Goal: Task Accomplishment & Management: Complete application form

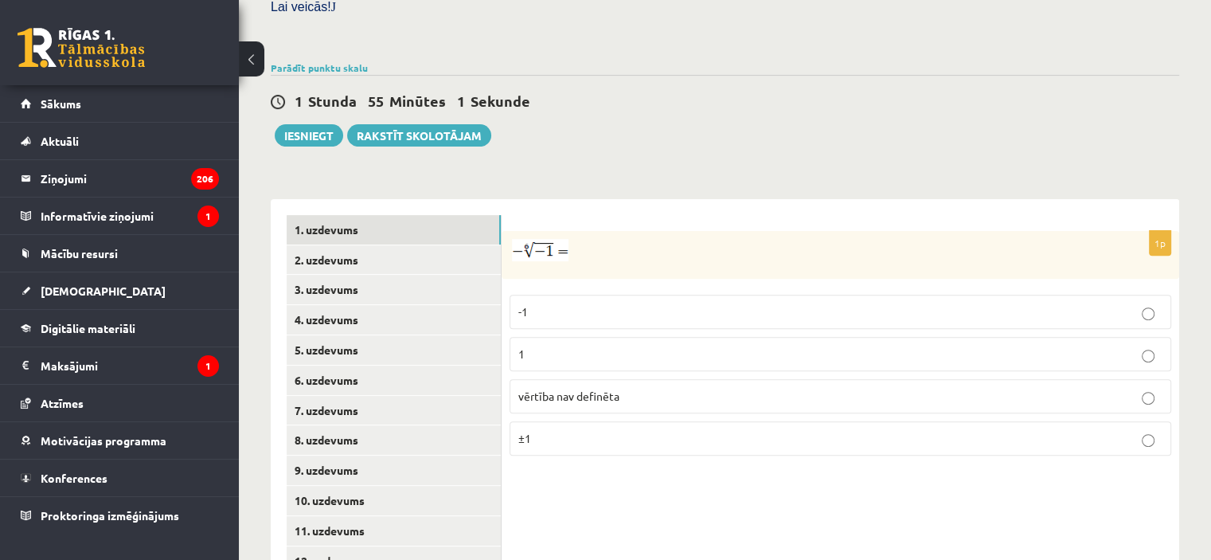
scroll to position [627, 0]
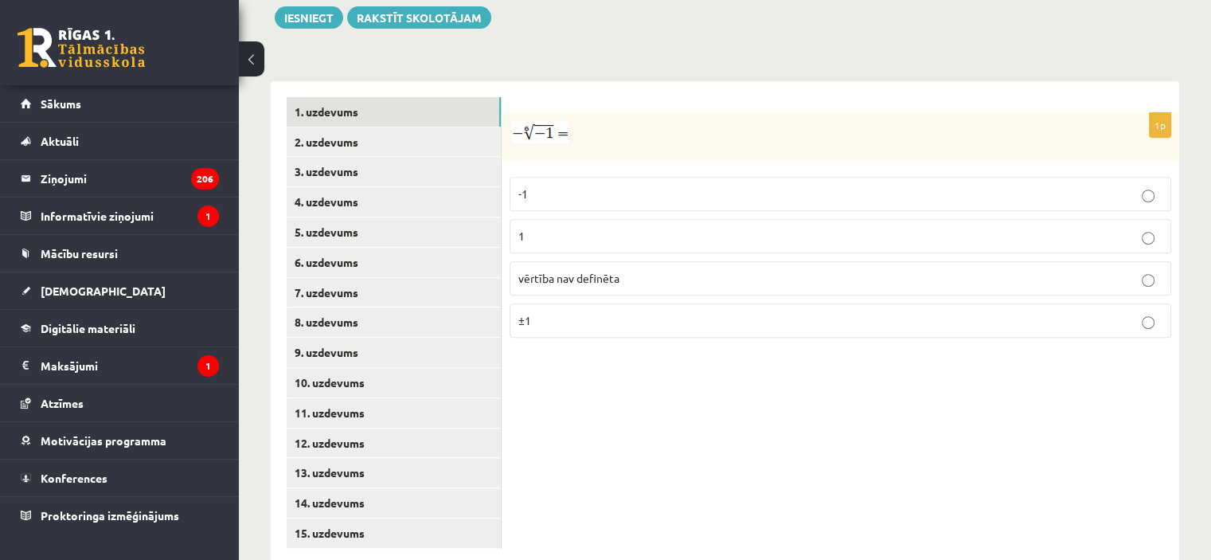
click at [805, 270] on p "vērtība nav definēta" at bounding box center [840, 278] width 644 height 17
click at [483, 127] on link "2. uzdevums" at bounding box center [394, 141] width 214 height 29
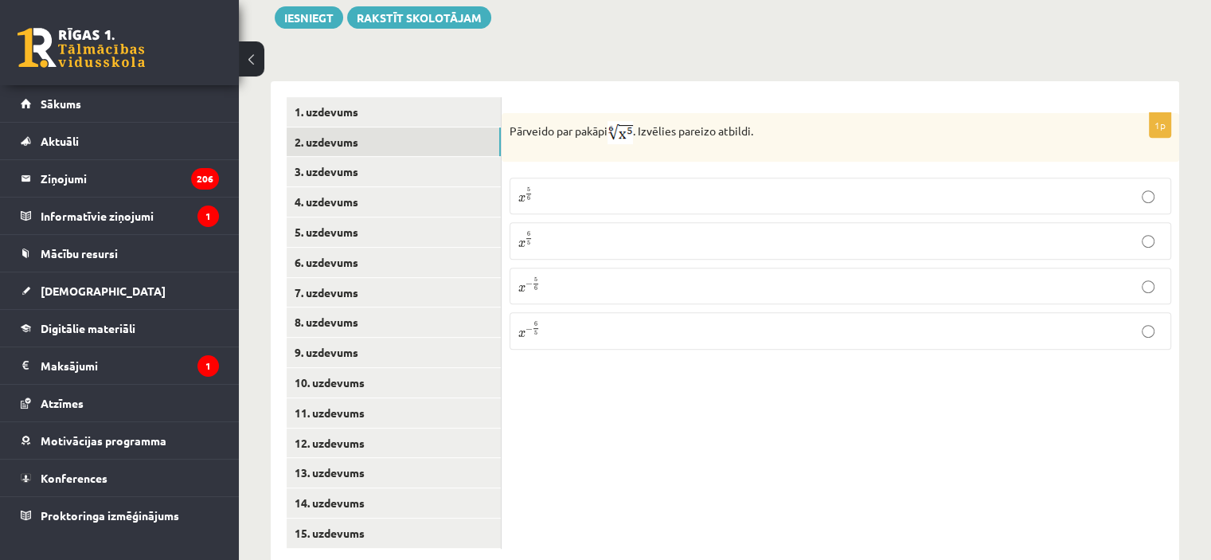
click at [543, 177] on label "x 5 6 x 5 6" at bounding box center [839, 195] width 661 height 37
click at [475, 157] on link "3. uzdevums" at bounding box center [394, 171] width 214 height 29
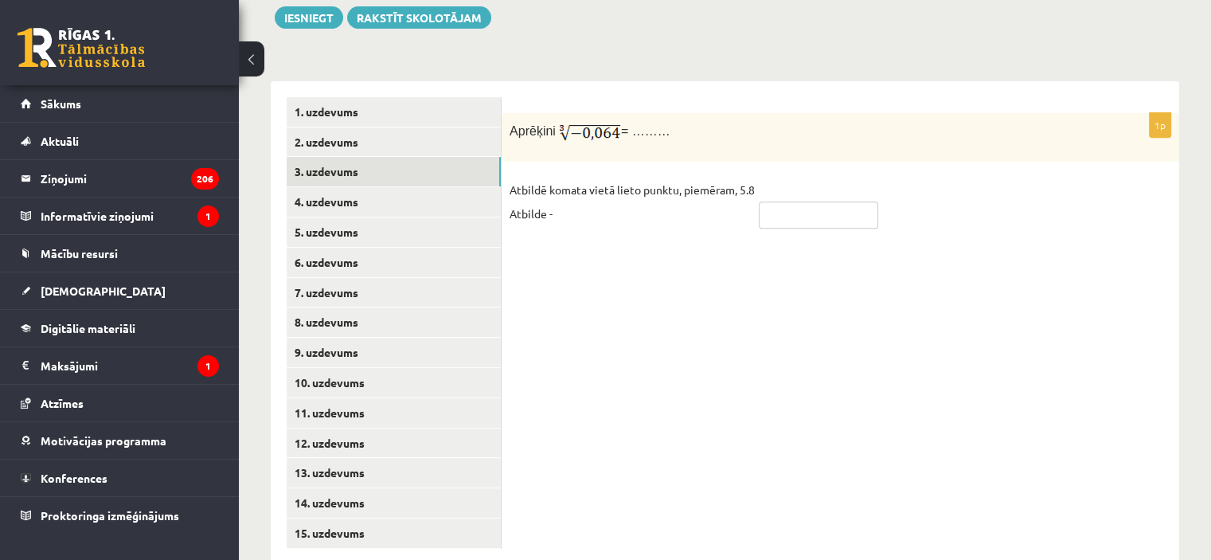
click at [850, 201] on input "text" at bounding box center [818, 214] width 119 height 27
type input "****"
click at [347, 187] on link "4. uzdevums" at bounding box center [394, 201] width 214 height 29
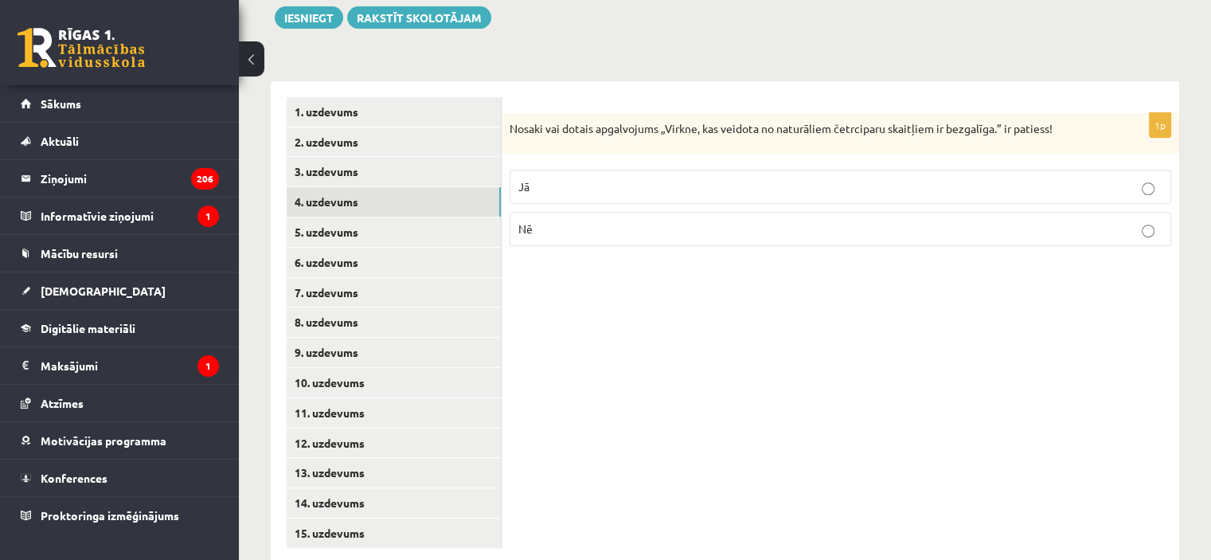
click at [674, 170] on label "Jā" at bounding box center [839, 187] width 661 height 34
click at [478, 217] on link "5. uzdevums" at bounding box center [394, 231] width 214 height 29
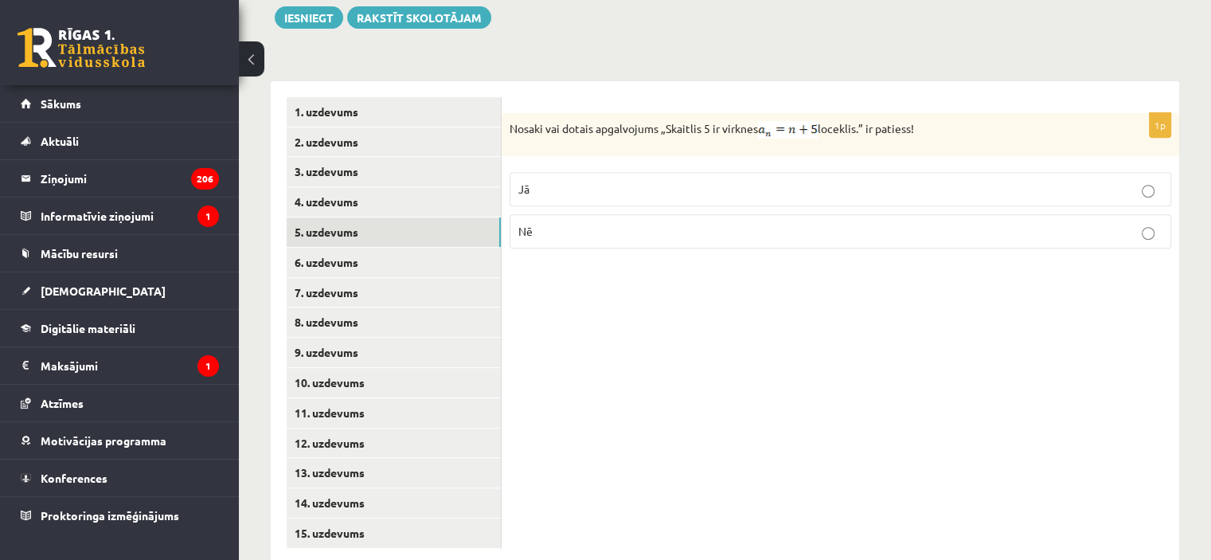
click at [569, 223] on p "Nē" at bounding box center [840, 231] width 644 height 17
click at [395, 248] on link "6. uzdevums" at bounding box center [394, 262] width 214 height 29
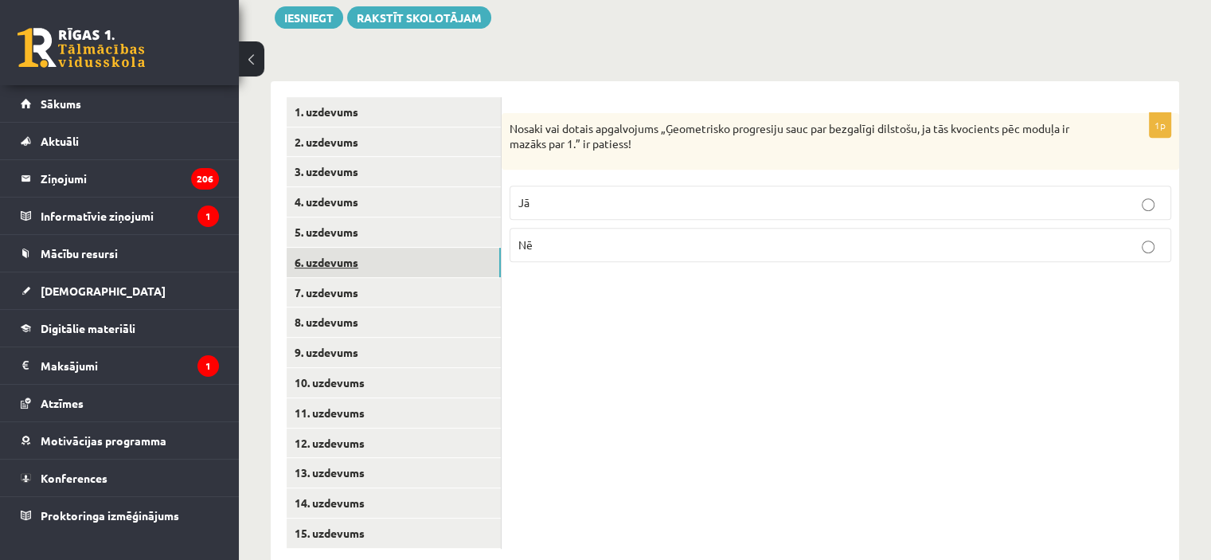
click at [395, 248] on link "6. uzdevums" at bounding box center [394, 262] width 214 height 29
click at [396, 217] on link "5. uzdevums" at bounding box center [394, 231] width 214 height 29
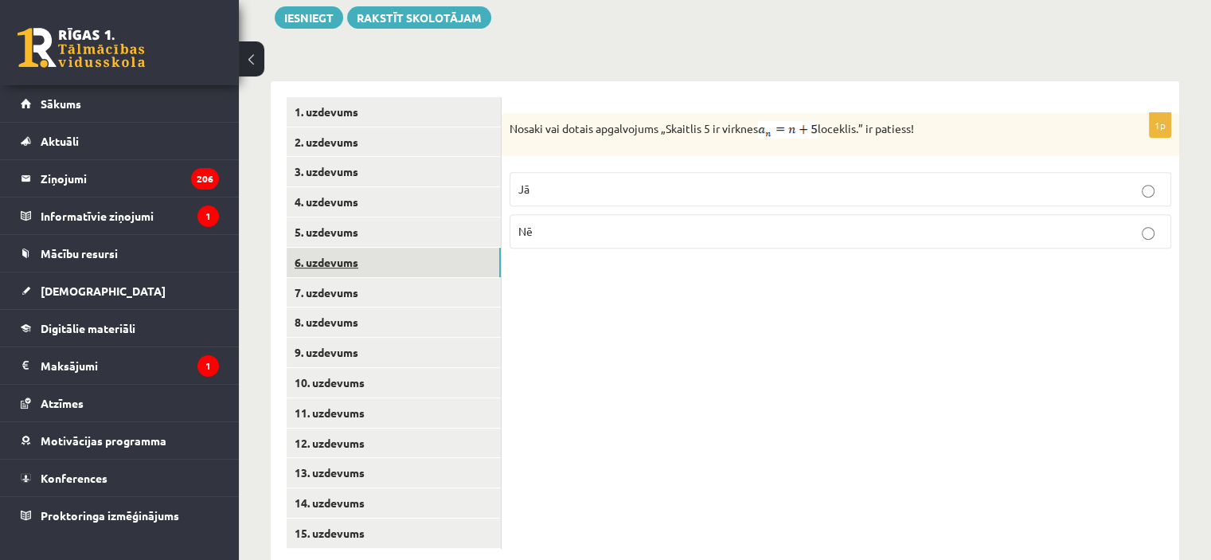
click at [397, 248] on link "6. uzdevums" at bounding box center [394, 262] width 214 height 29
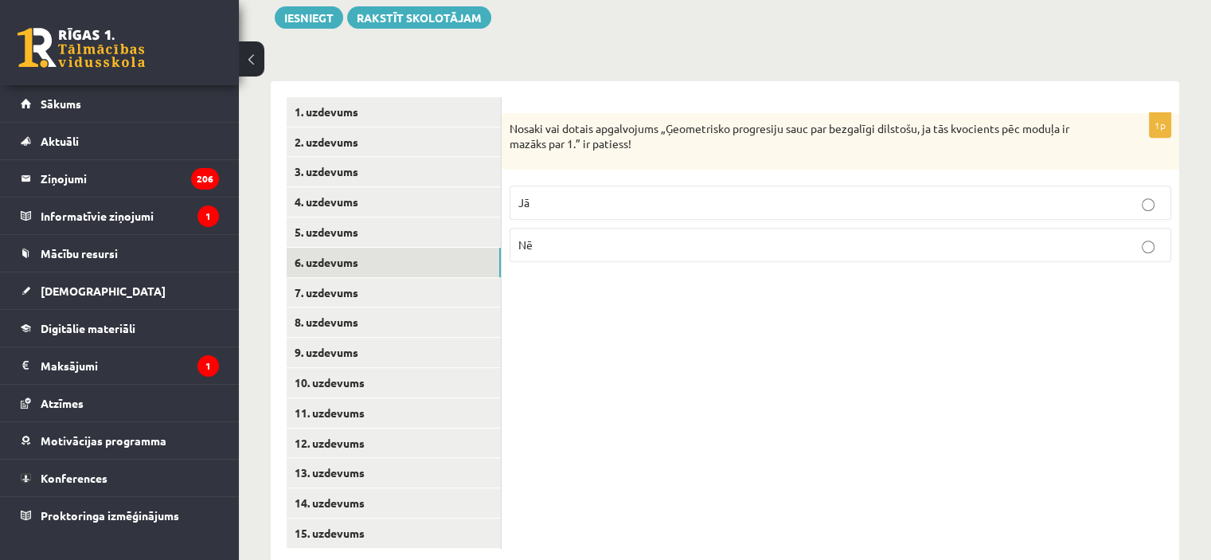
click at [548, 185] on label "Jā" at bounding box center [839, 202] width 661 height 34
click at [433, 278] on link "7. uzdevums" at bounding box center [394, 292] width 214 height 29
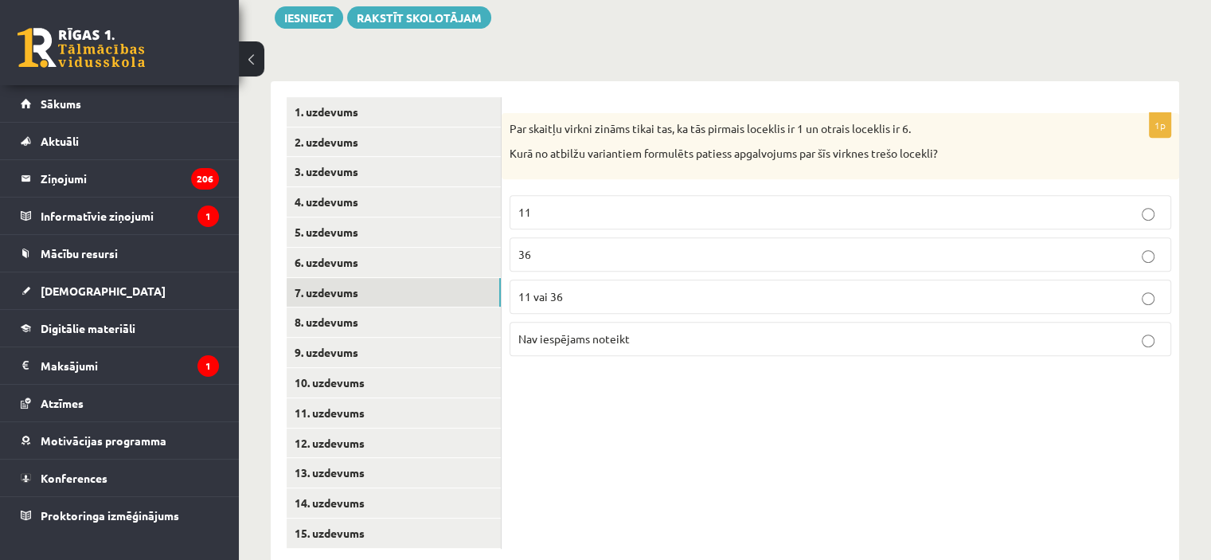
click at [569, 331] on span "Nav iespējams noteikt" at bounding box center [573, 338] width 111 height 14
click at [395, 307] on link "8. uzdevums" at bounding box center [394, 321] width 214 height 29
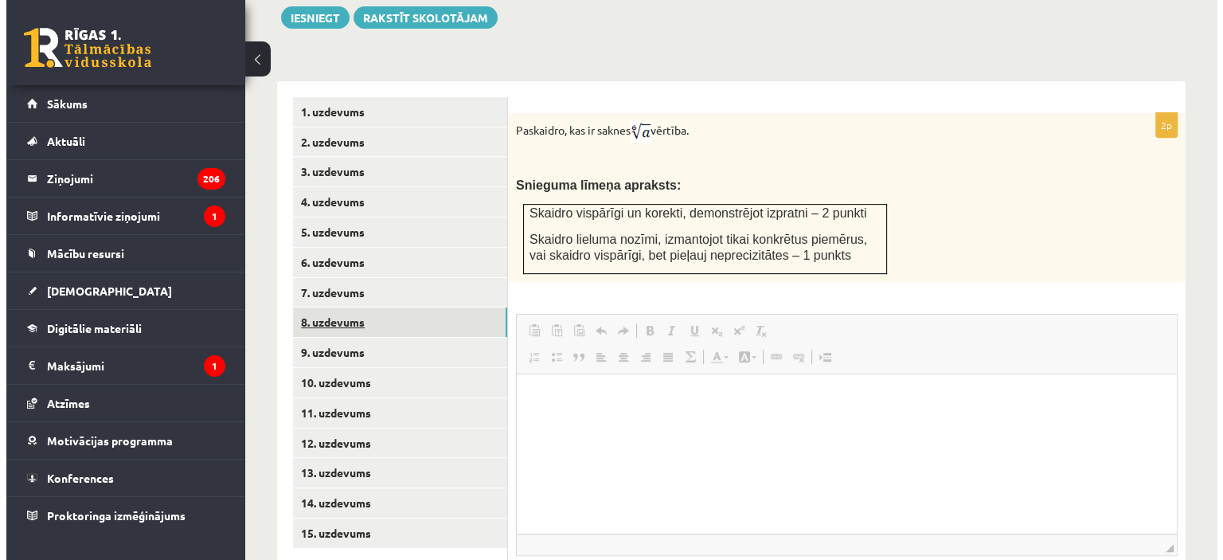
scroll to position [0, 0]
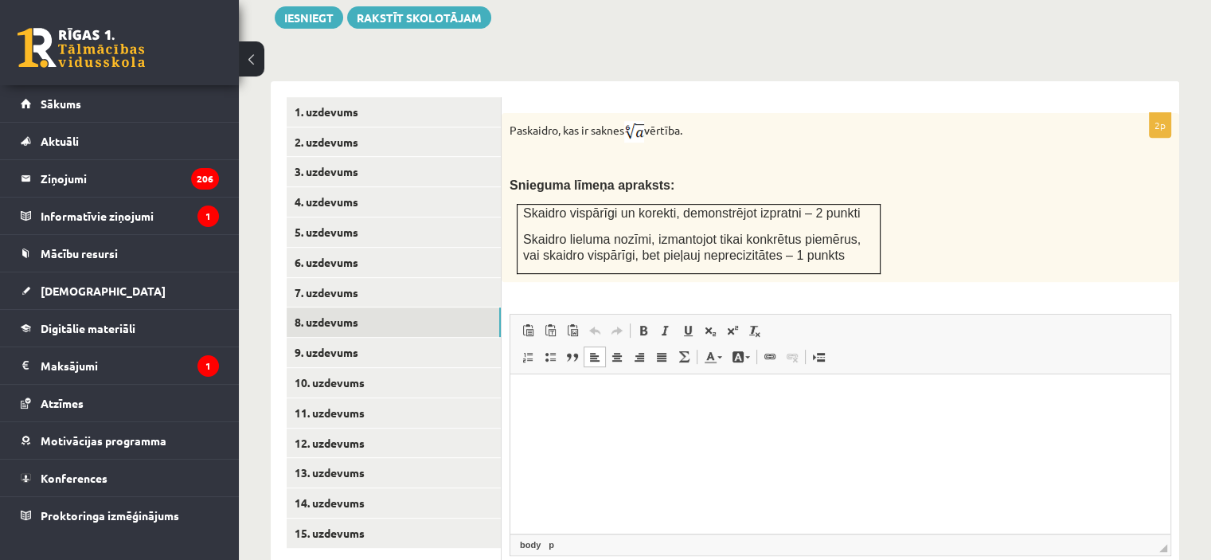
click at [632, 422] on html at bounding box center [840, 397] width 660 height 49
click at [681, 350] on span at bounding box center [683, 356] width 13 height 13
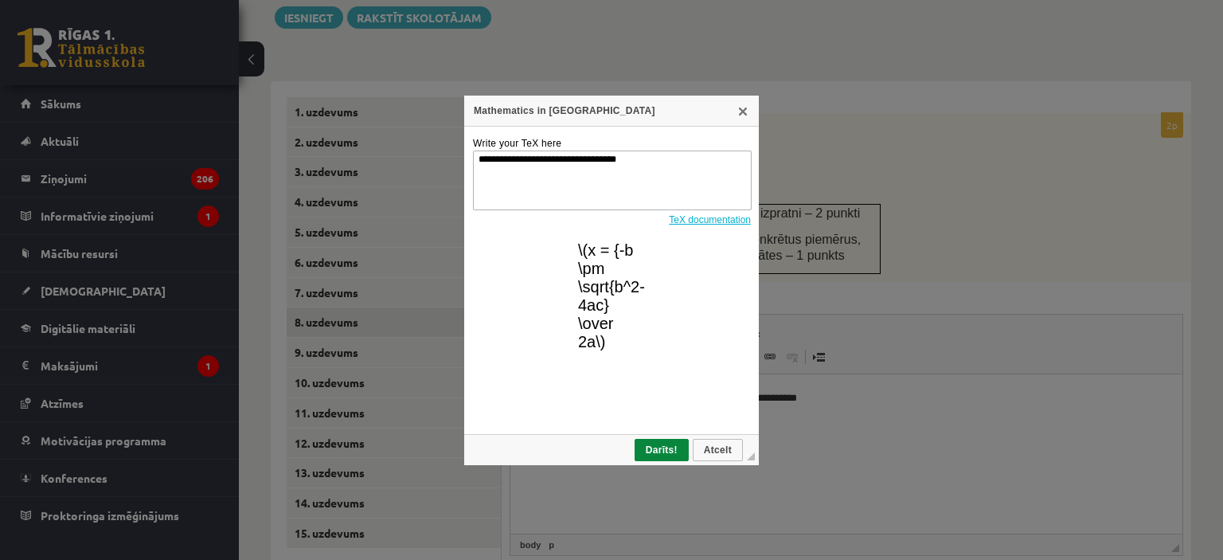
click at [614, 160] on textarea "**********" at bounding box center [612, 180] width 279 height 60
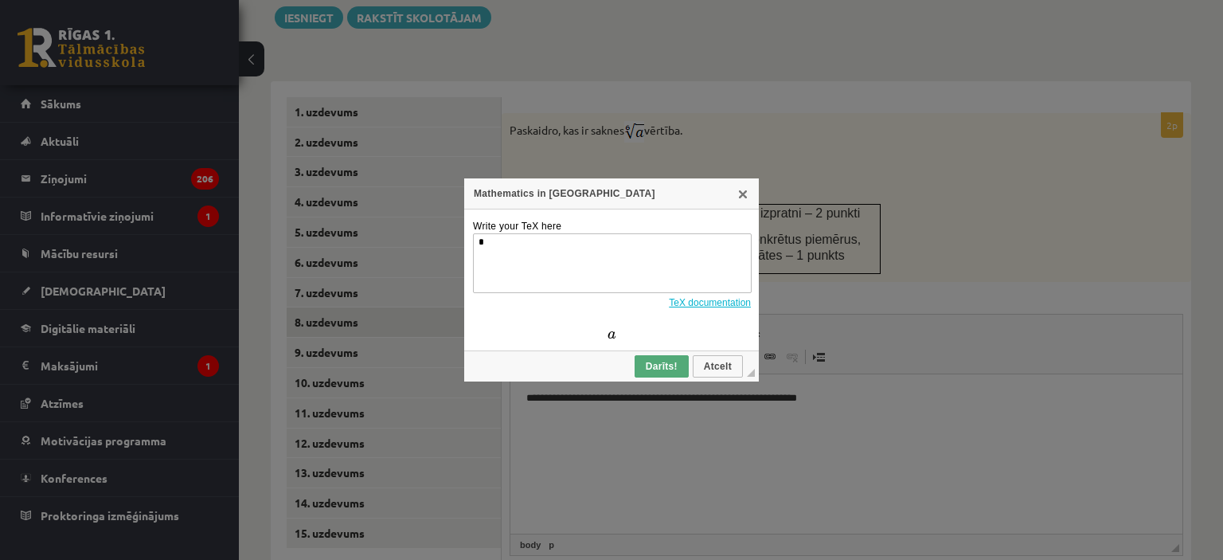
type textarea "*"
click at [660, 368] on span "Darīts!" at bounding box center [661, 366] width 51 height 11
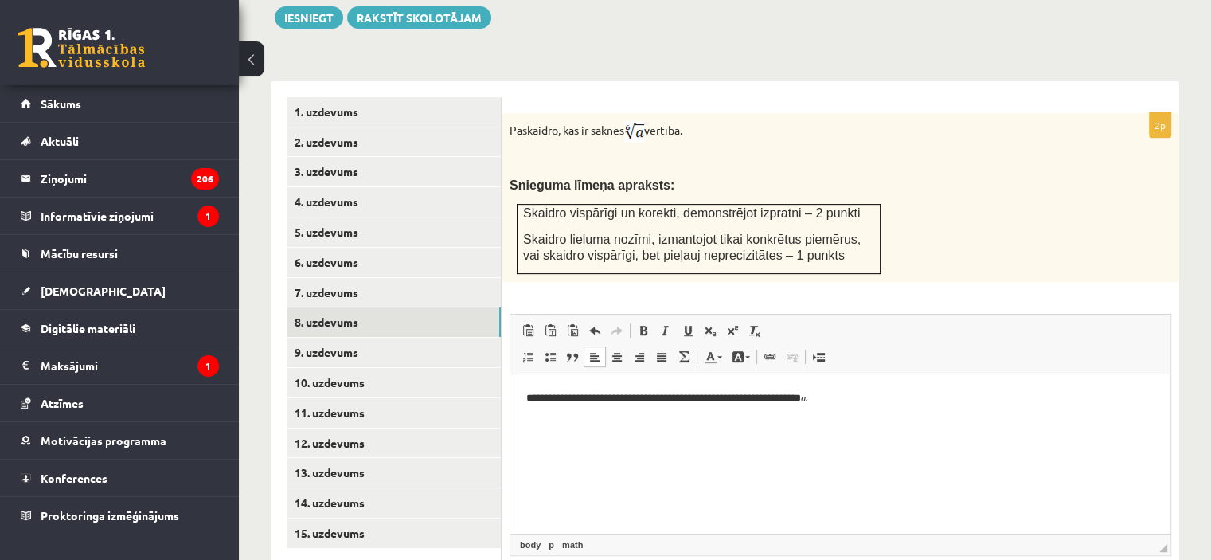
click at [772, 422] on html "**********" at bounding box center [840, 397] width 660 height 49
click at [603, 402] on p "**********" at bounding box center [840, 397] width 629 height 17
click at [600, 402] on p "**********" at bounding box center [840, 397] width 629 height 17
click at [615, 399] on p "**********" at bounding box center [840, 397] width 629 height 17
click at [825, 408] on html "**********" at bounding box center [840, 397] width 660 height 49
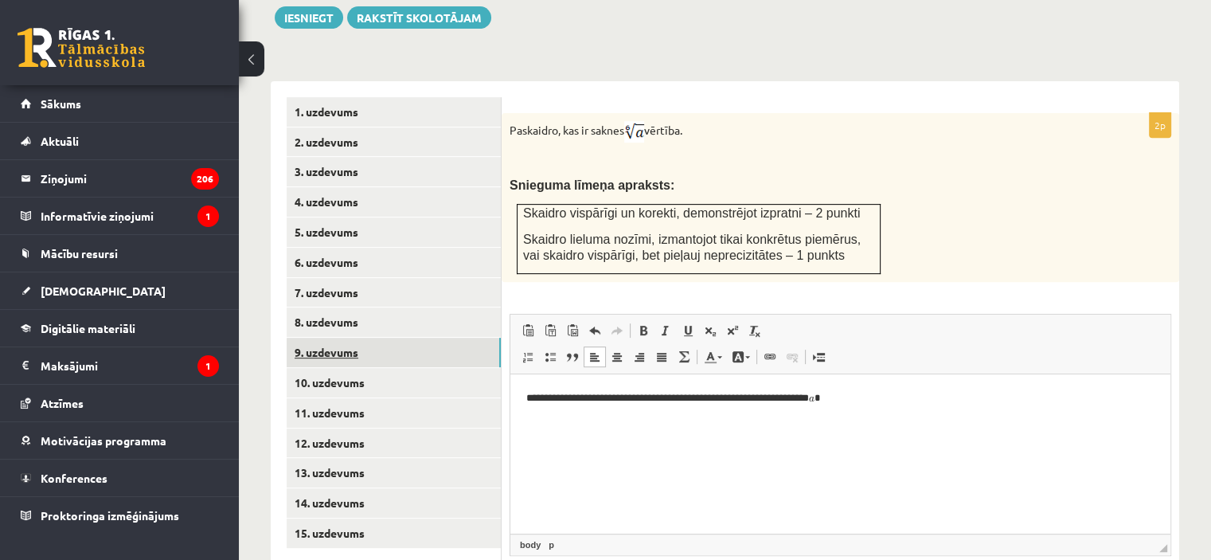
click at [408, 337] on link "9. uzdevums" at bounding box center [394, 351] width 214 height 29
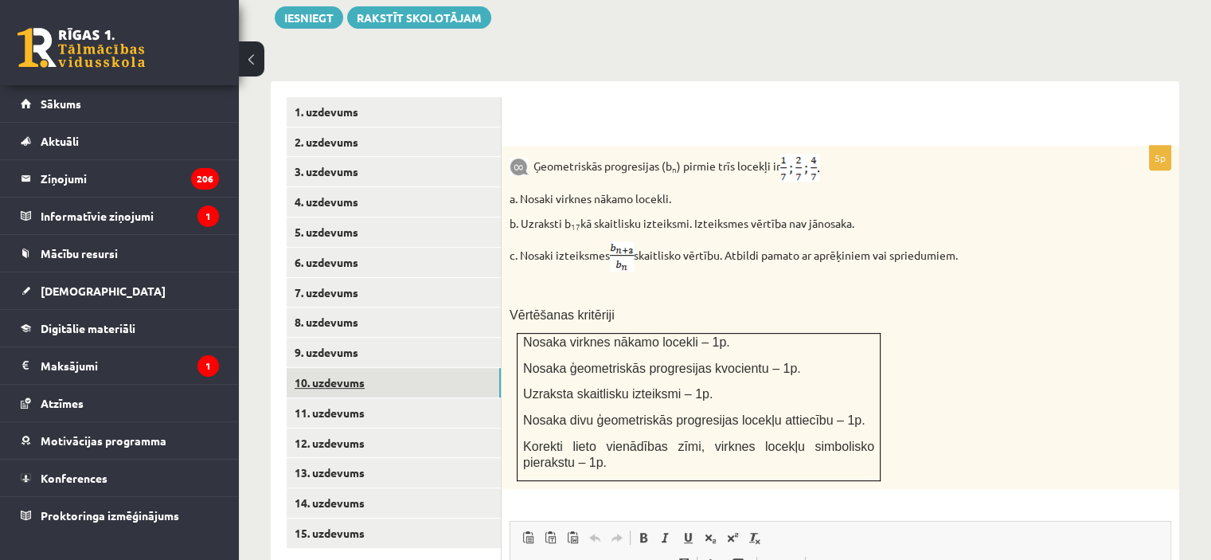
click at [395, 368] on link "10. uzdevums" at bounding box center [394, 382] width 214 height 29
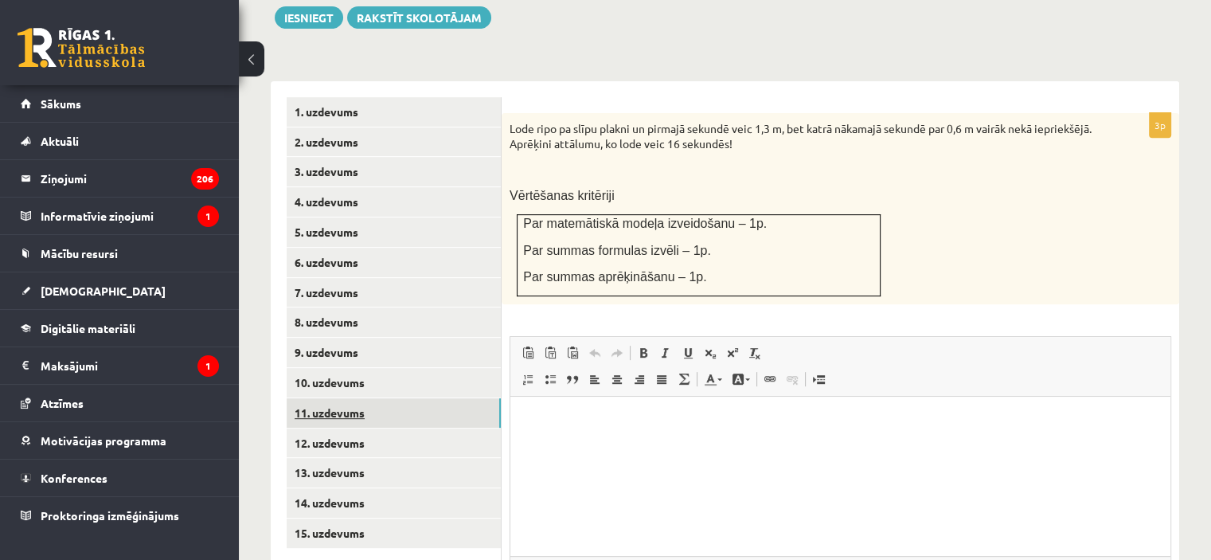
click at [389, 398] on link "11. uzdevums" at bounding box center [394, 412] width 214 height 29
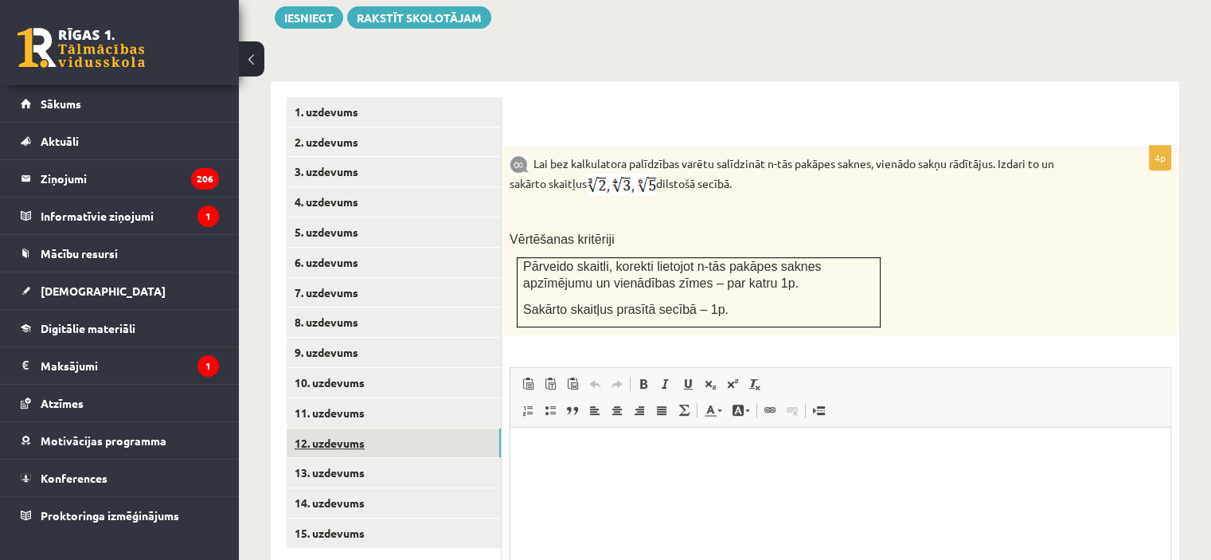
click at [395, 428] on link "12. uzdevums" at bounding box center [394, 442] width 214 height 29
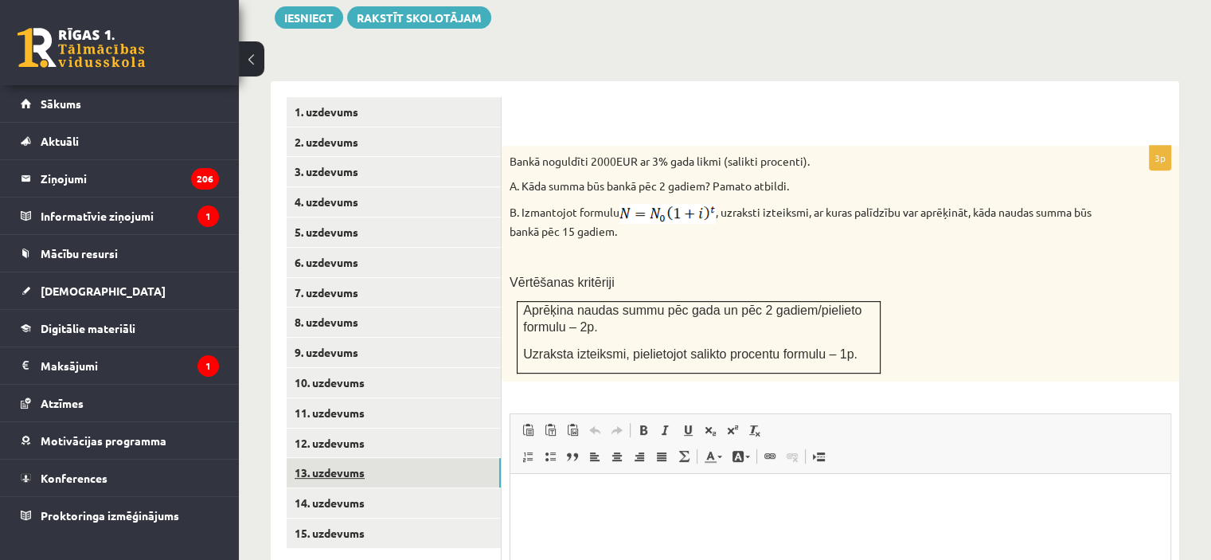
click at [395, 458] on link "13. uzdevums" at bounding box center [394, 472] width 214 height 29
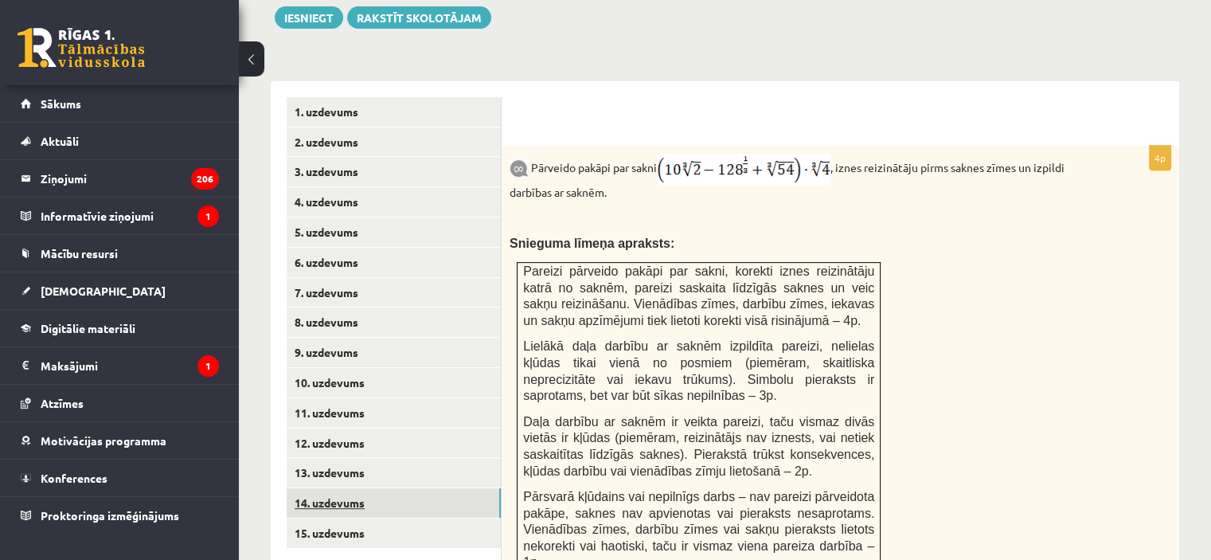
click at [390, 488] on link "14. uzdevums" at bounding box center [394, 502] width 214 height 29
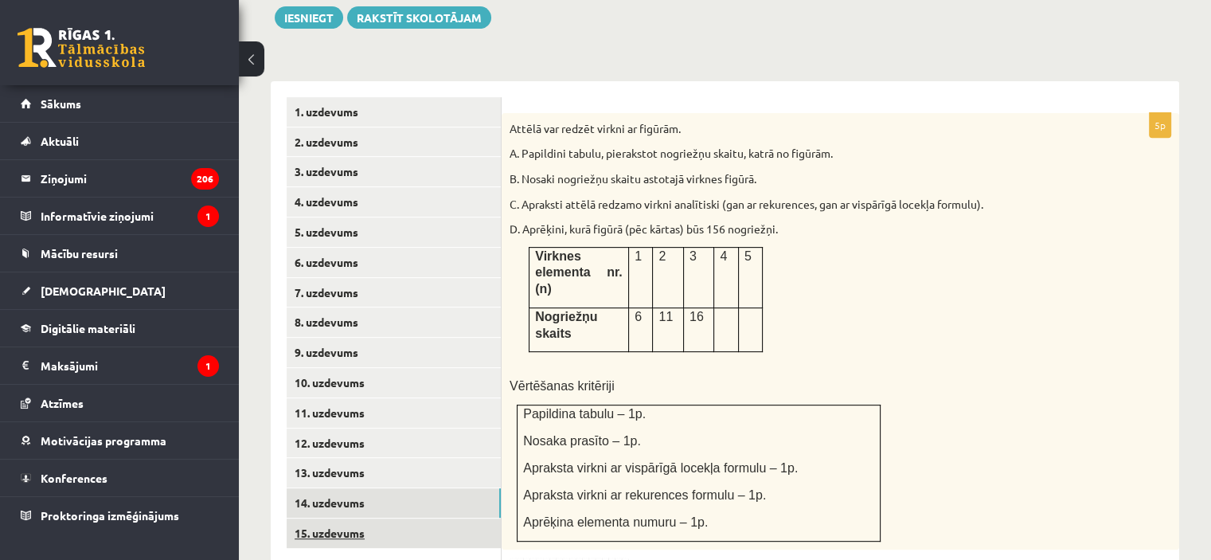
click at [388, 518] on link "15. uzdevums" at bounding box center [394, 532] width 214 height 29
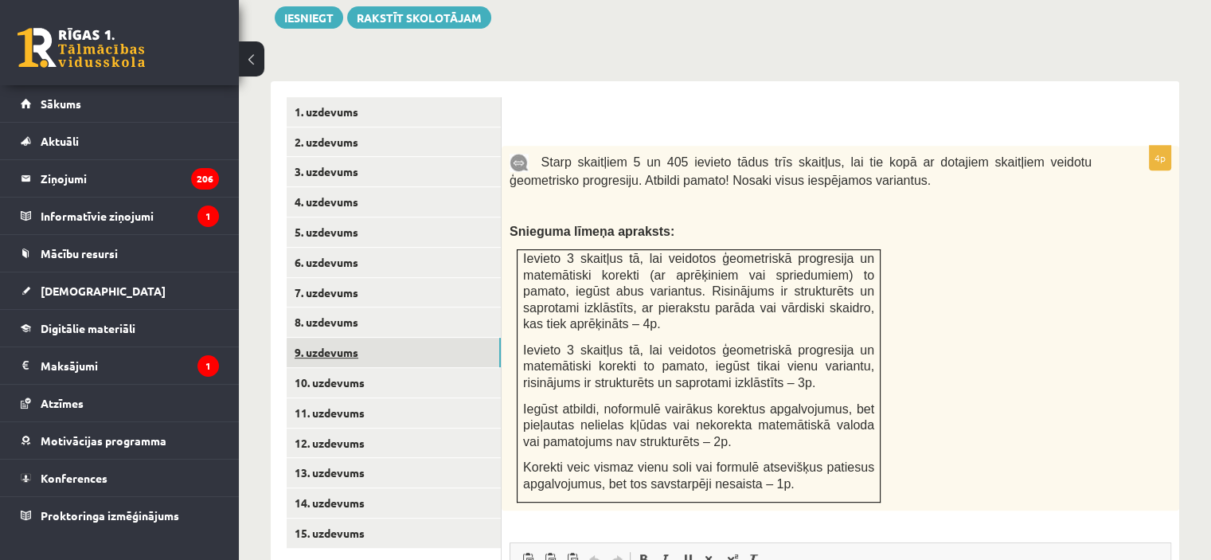
click at [305, 337] on link "9. uzdevums" at bounding box center [394, 351] width 214 height 29
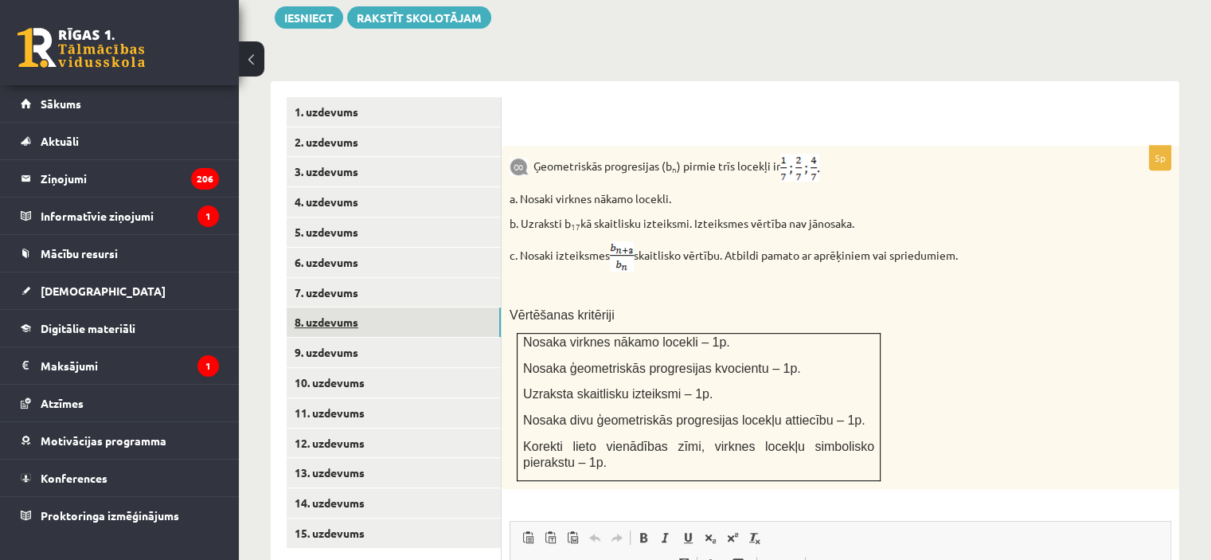
click at [319, 307] on link "8. uzdevums" at bounding box center [394, 321] width 214 height 29
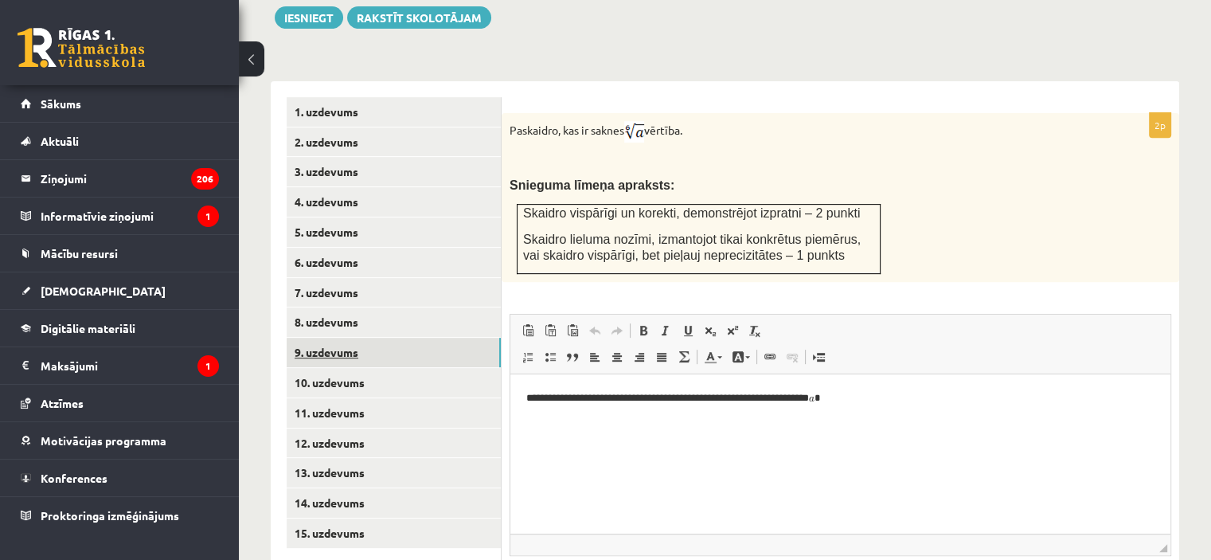
click at [332, 337] on link "9. uzdevums" at bounding box center [394, 351] width 214 height 29
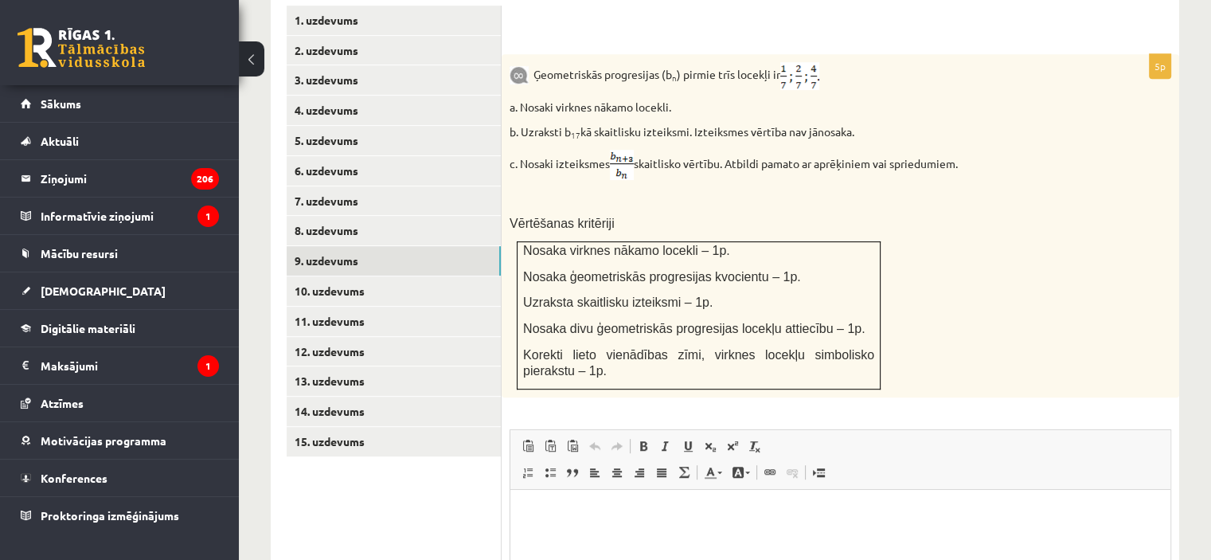
scroll to position [723, 0]
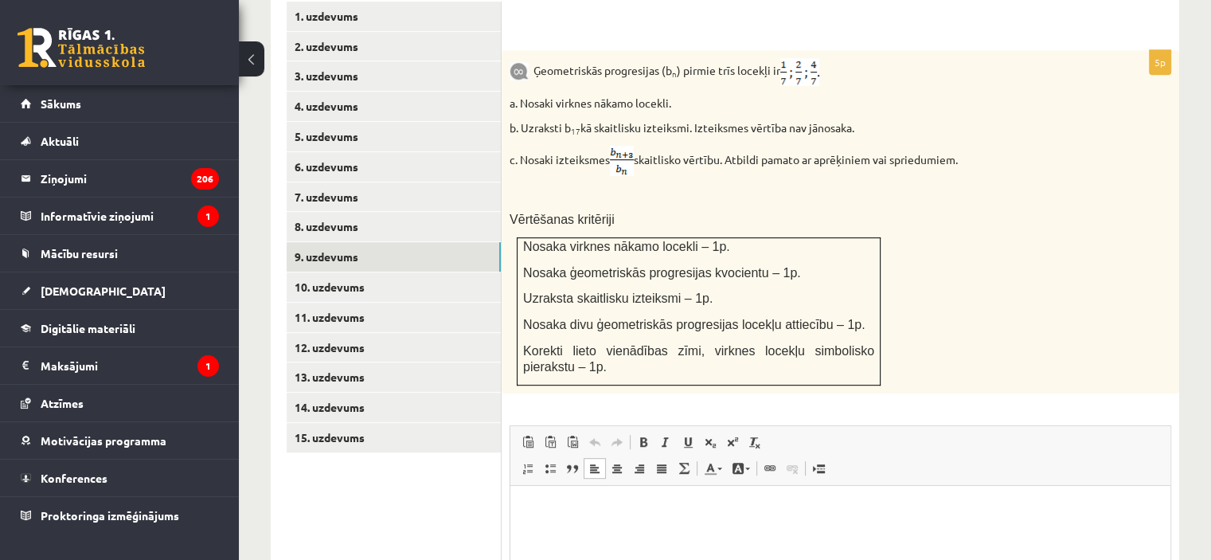
click at [902, 533] on html at bounding box center [840, 509] width 660 height 49
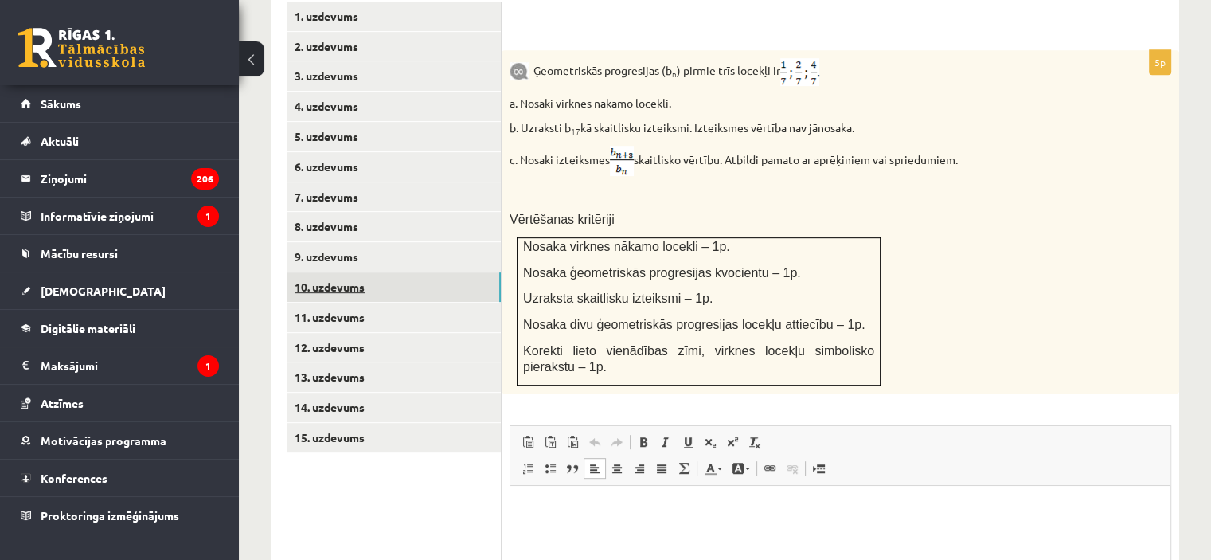
click at [370, 272] on link "10. uzdevums" at bounding box center [394, 286] width 214 height 29
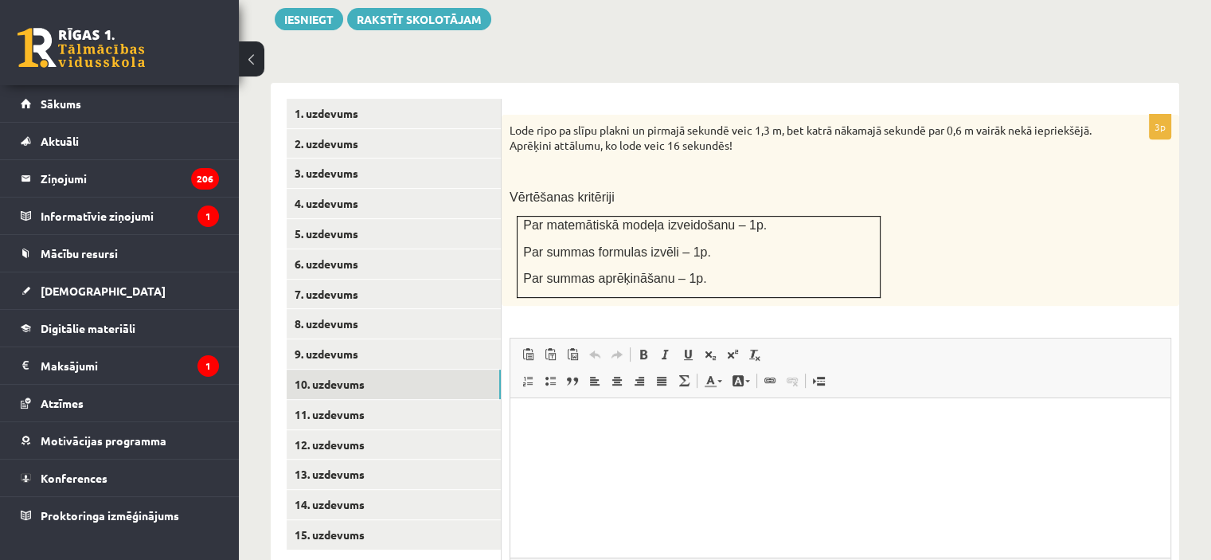
scroll to position [624, 0]
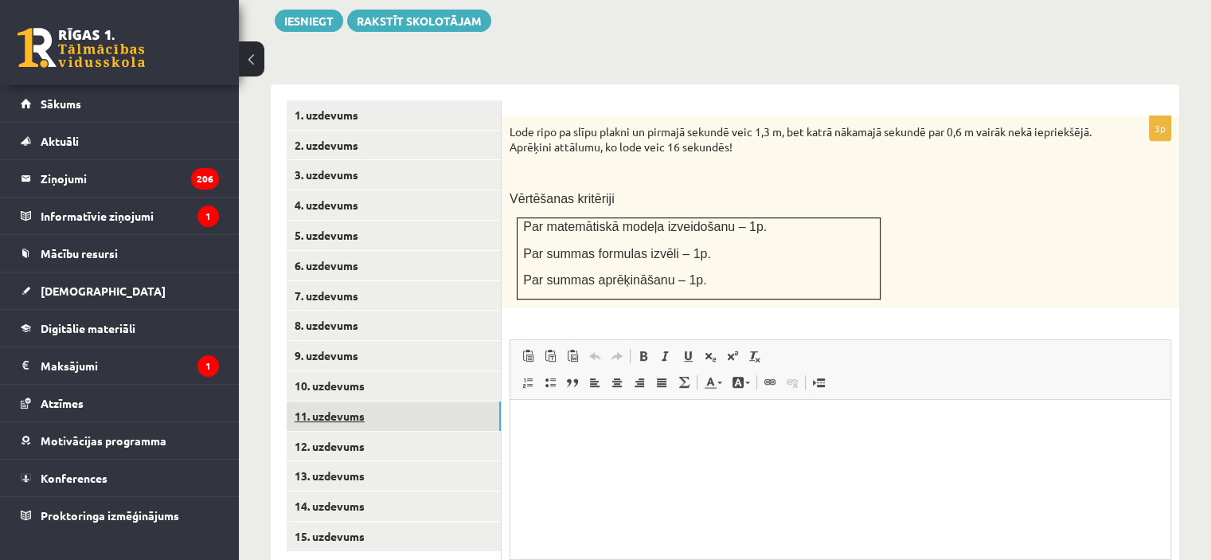
click at [435, 401] on link "11. uzdevums" at bounding box center [394, 415] width 214 height 29
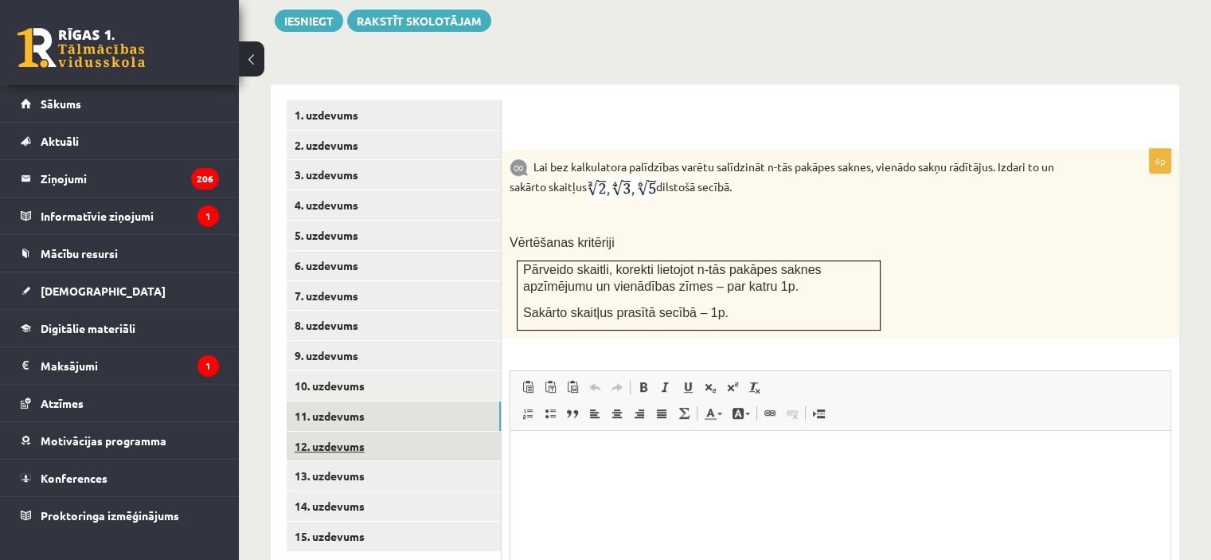
scroll to position [0, 0]
click at [450, 431] on link "12. uzdevums" at bounding box center [394, 445] width 214 height 29
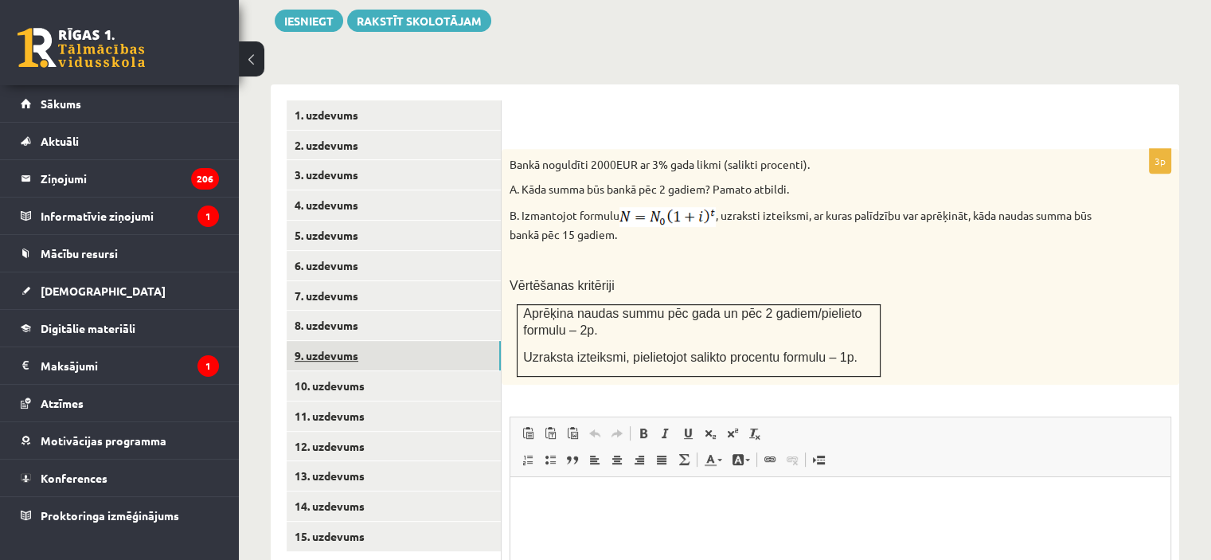
click at [400, 341] on link "9. uzdevums" at bounding box center [394, 355] width 214 height 29
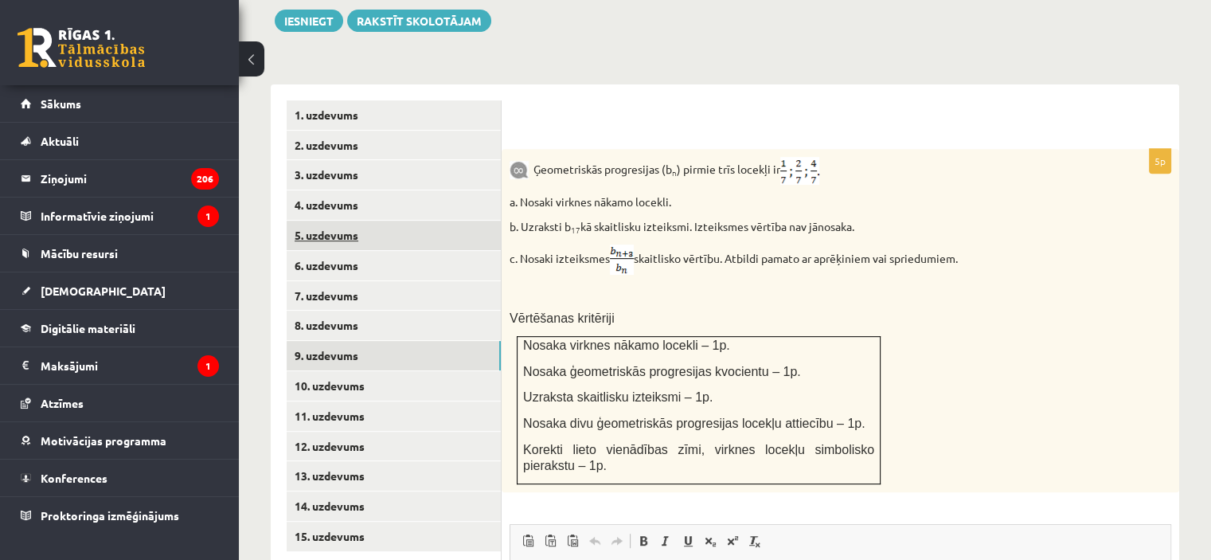
click at [317, 220] on link "5. uzdevums" at bounding box center [394, 234] width 214 height 29
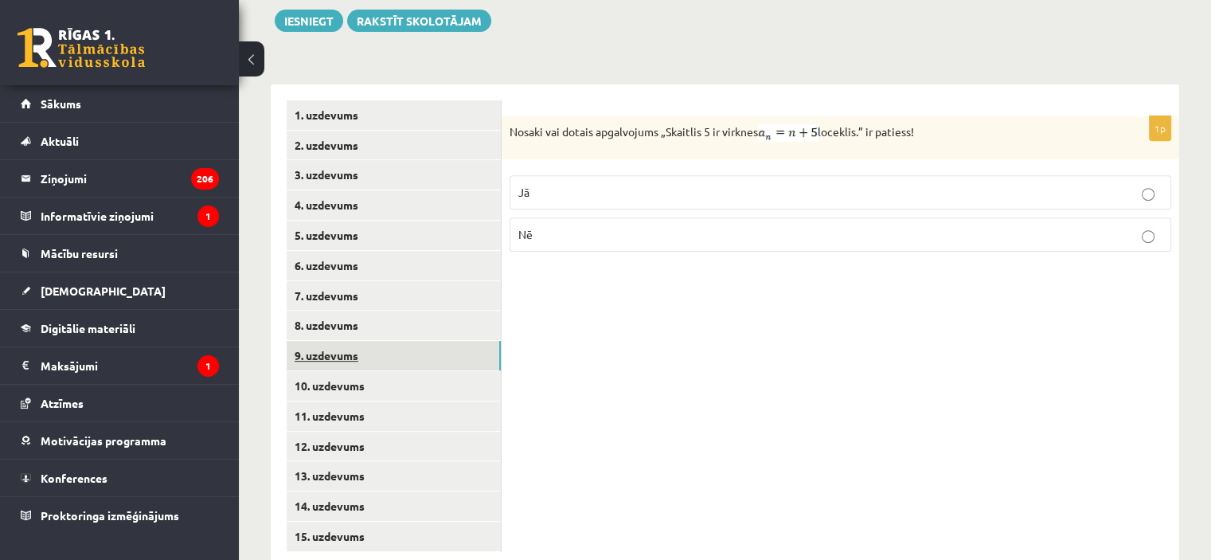
click at [332, 341] on link "9. uzdevums" at bounding box center [394, 355] width 214 height 29
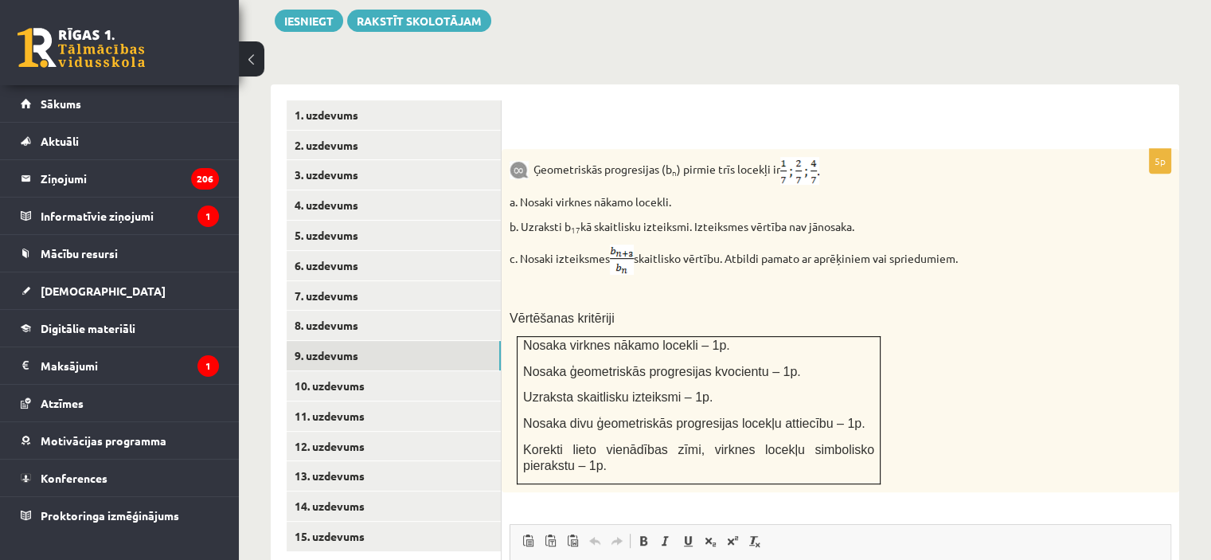
scroll to position [930, 0]
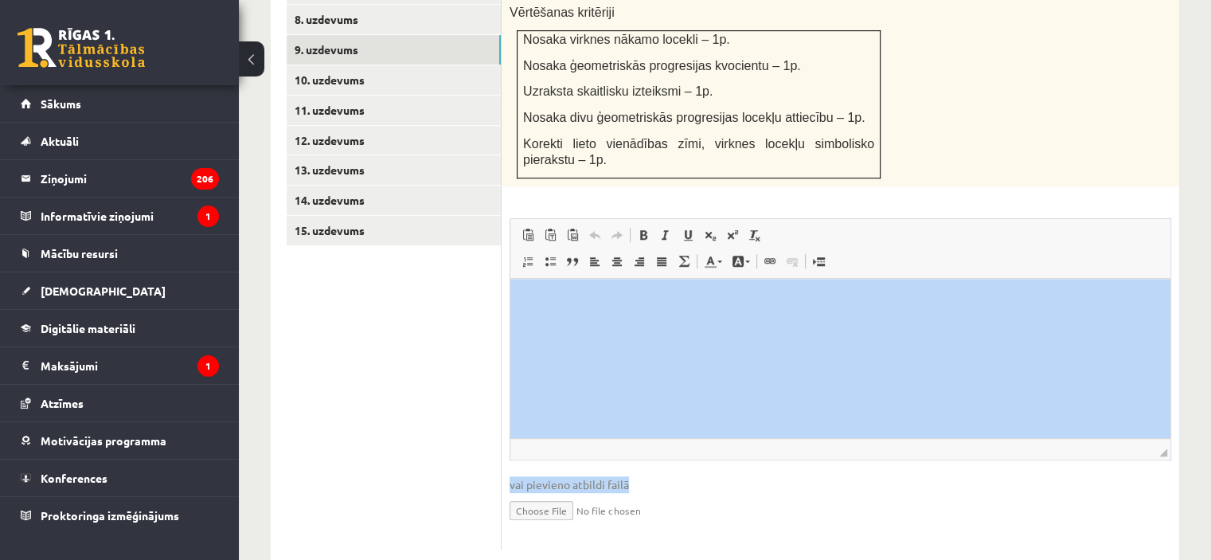
drag, startPoint x: 1205, startPoint y: 468, endPoint x: 1222, endPoint y: 387, distance: 82.9
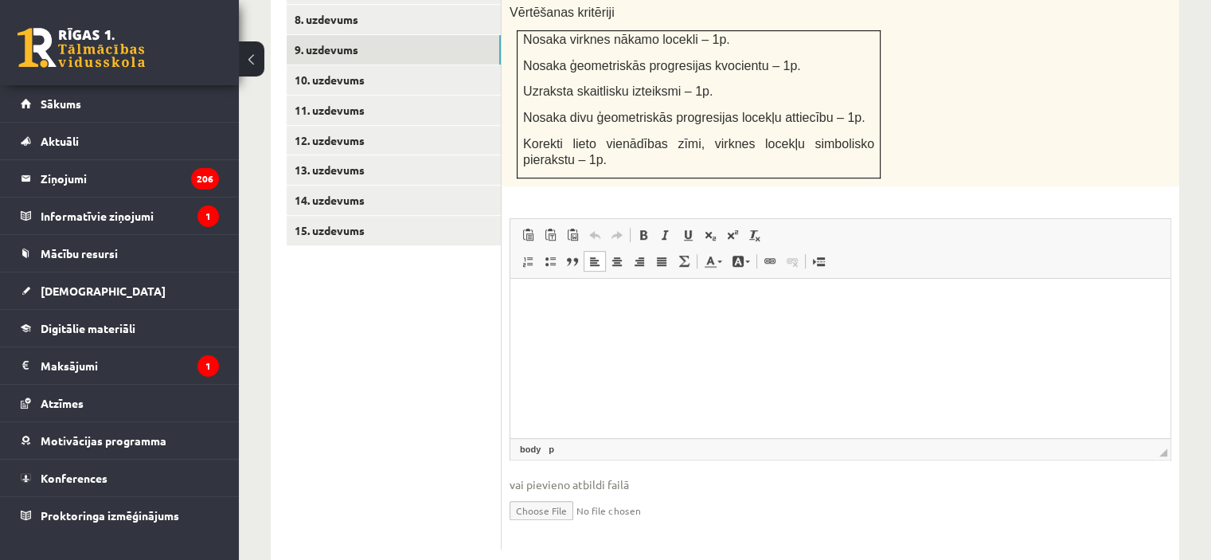
drag, startPoint x: 1137, startPoint y: 340, endPoint x: 1732, endPoint y: 670, distance: 680.2
click at [1170, 326] on html at bounding box center [840, 302] width 660 height 49
click at [536, 476] on span "vai pievieno atbildi failā" at bounding box center [839, 484] width 661 height 17
type input "**********"
click at [548, 525] on link "Iesniegtā atbilde" at bounding box center [551, 533] width 85 height 17
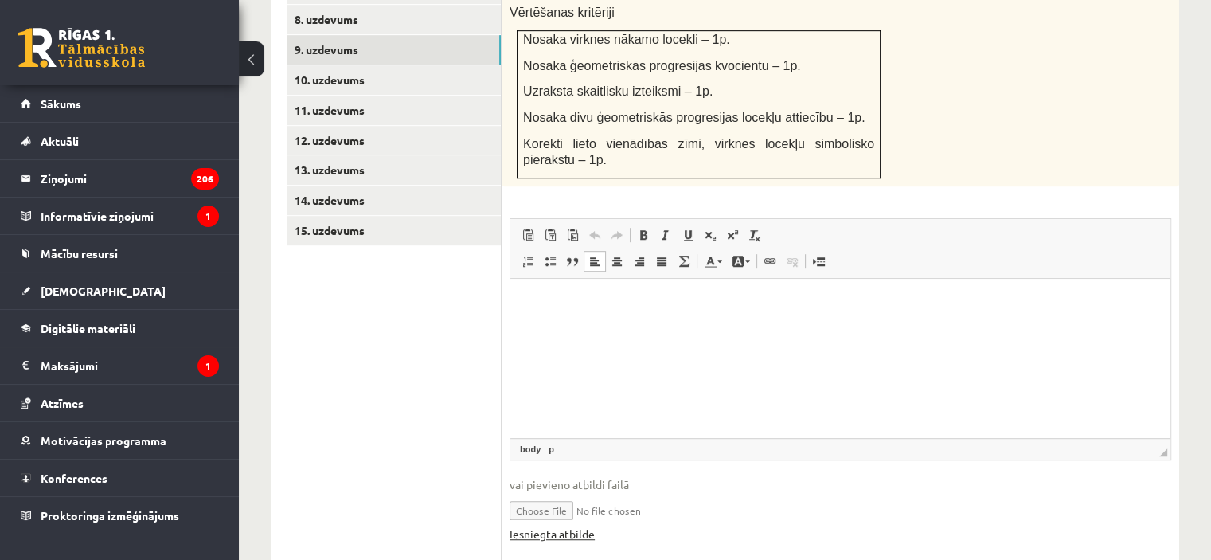
click at [579, 525] on link "Iesniegtā atbilde" at bounding box center [551, 533] width 85 height 17
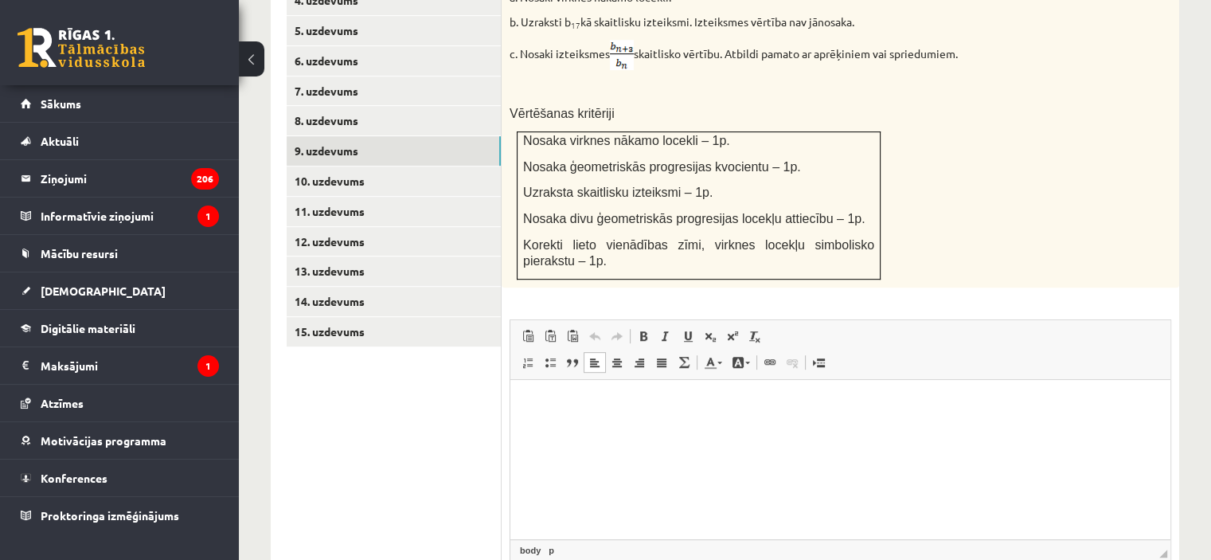
scroll to position [814, 0]
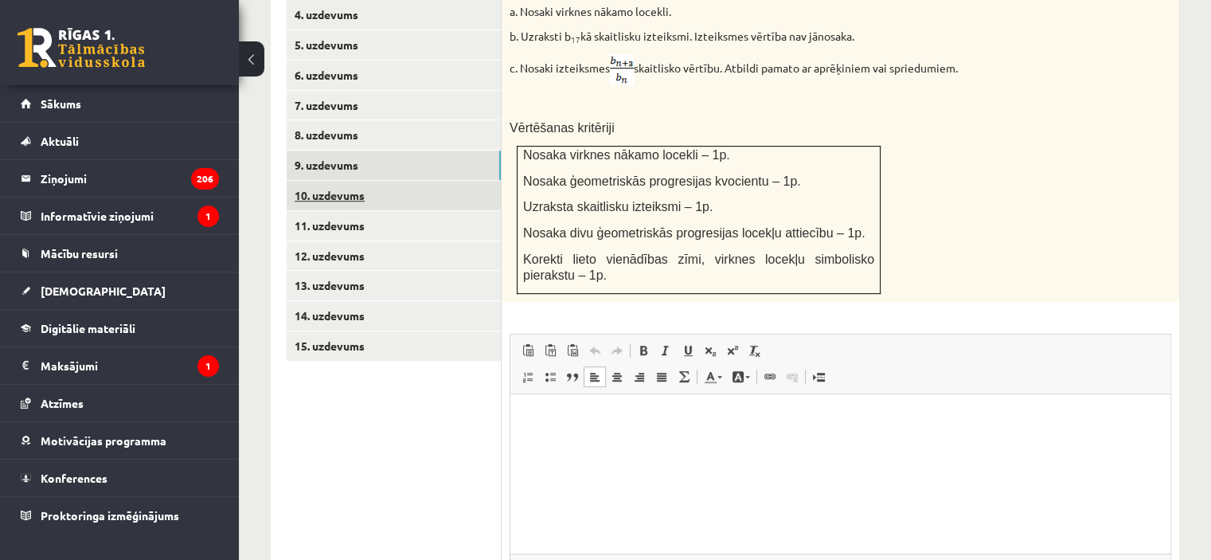
click at [401, 181] on link "10. uzdevums" at bounding box center [394, 195] width 214 height 29
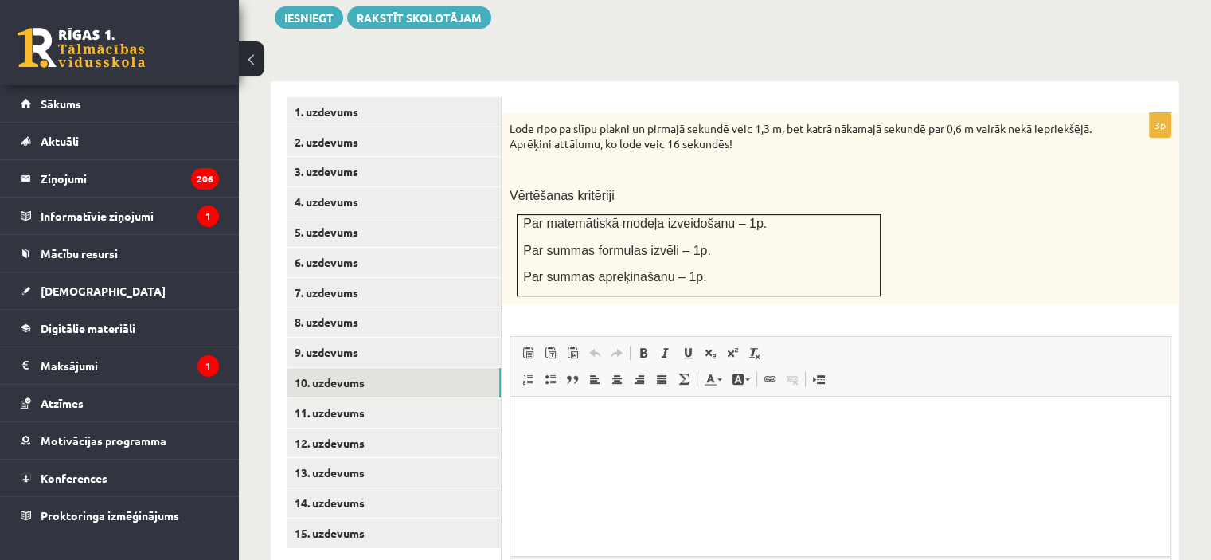
scroll to position [631, 0]
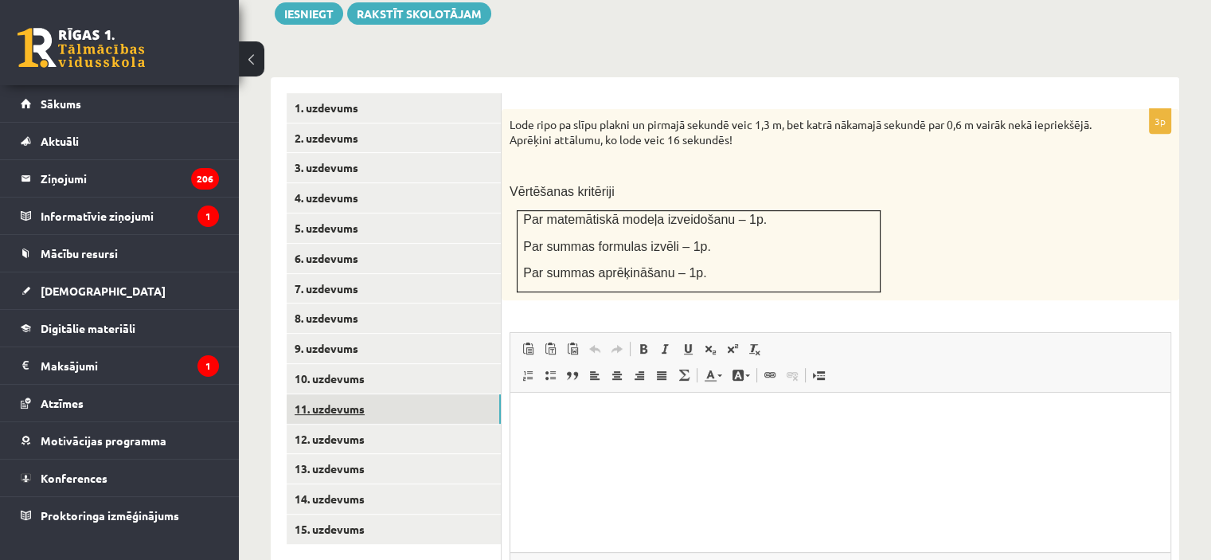
click at [392, 394] on link "11. uzdevums" at bounding box center [394, 408] width 214 height 29
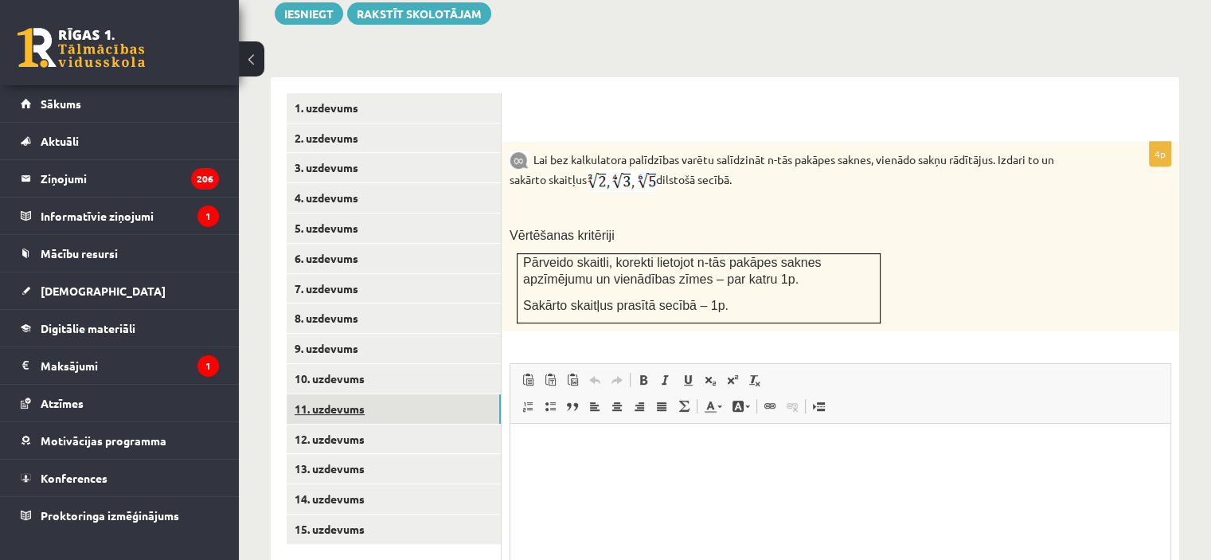
scroll to position [0, 0]
click at [359, 424] on link "12. uzdevums" at bounding box center [394, 438] width 214 height 29
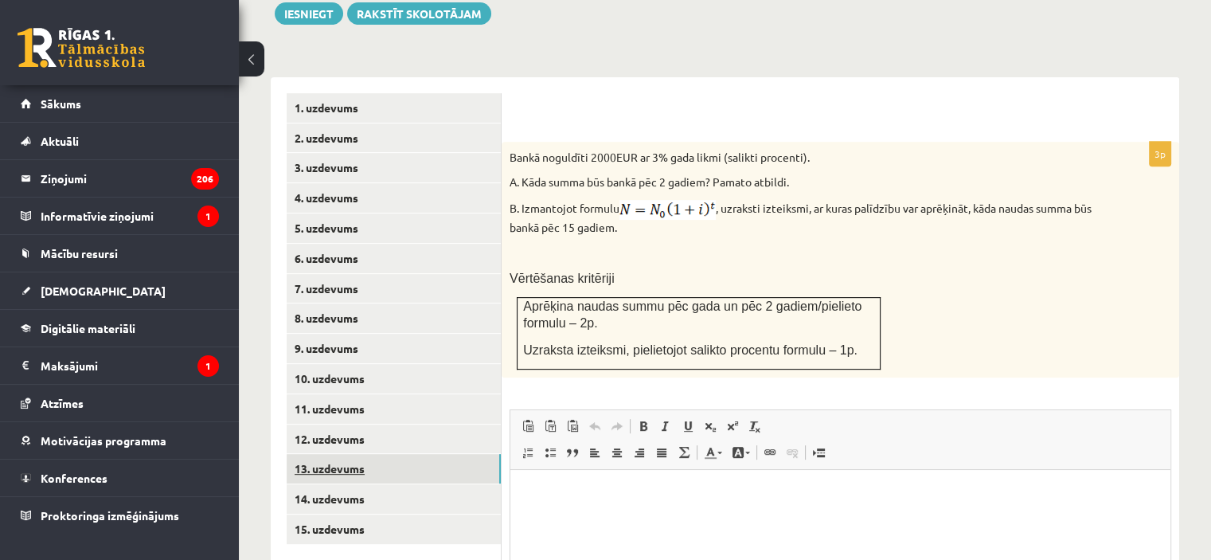
click at [350, 454] on link "13. uzdevums" at bounding box center [394, 468] width 214 height 29
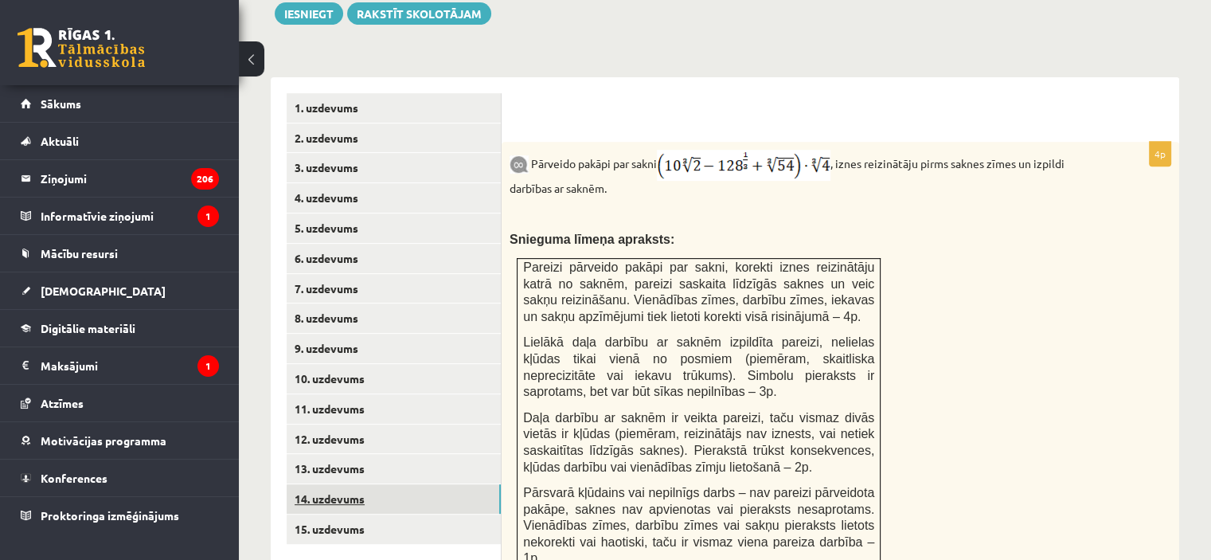
click at [322, 484] on link "14. uzdevums" at bounding box center [394, 498] width 214 height 29
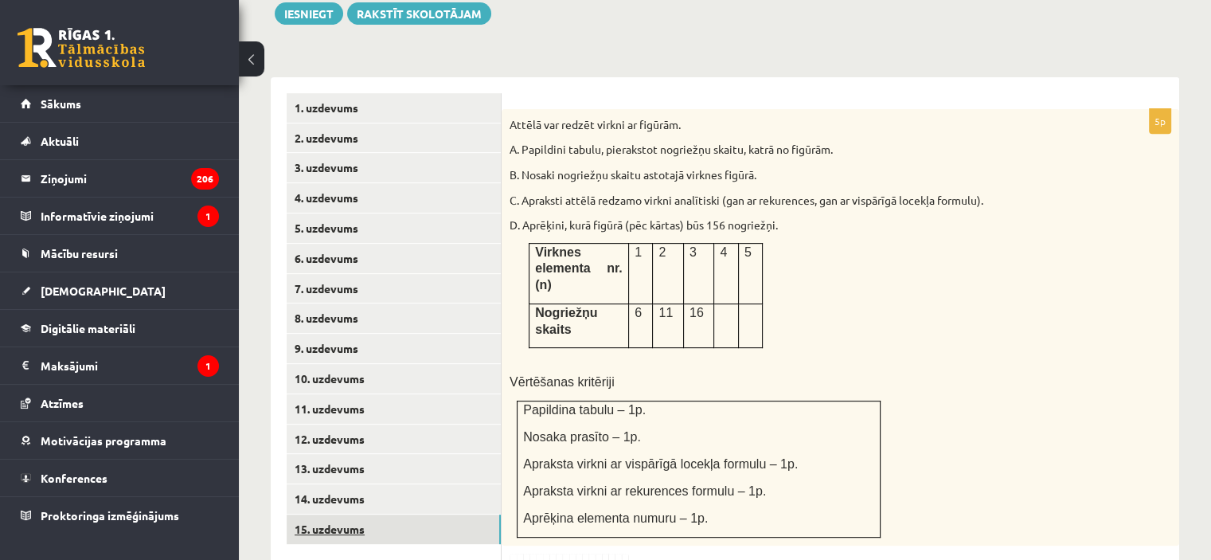
click at [331, 514] on link "15. uzdevums" at bounding box center [394, 528] width 214 height 29
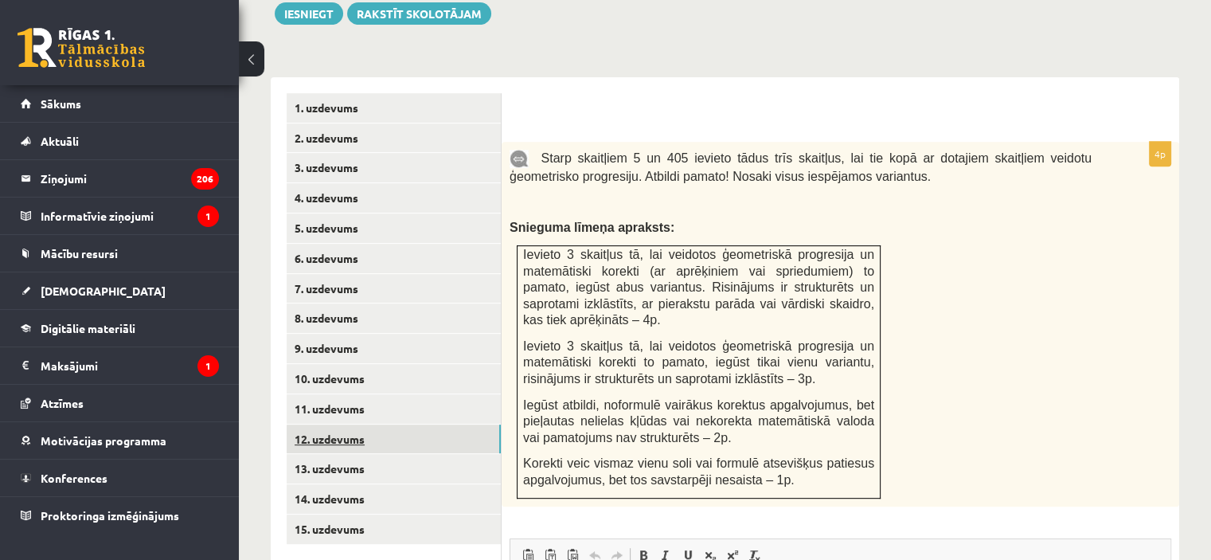
click at [335, 424] on link "12. uzdevums" at bounding box center [394, 438] width 214 height 29
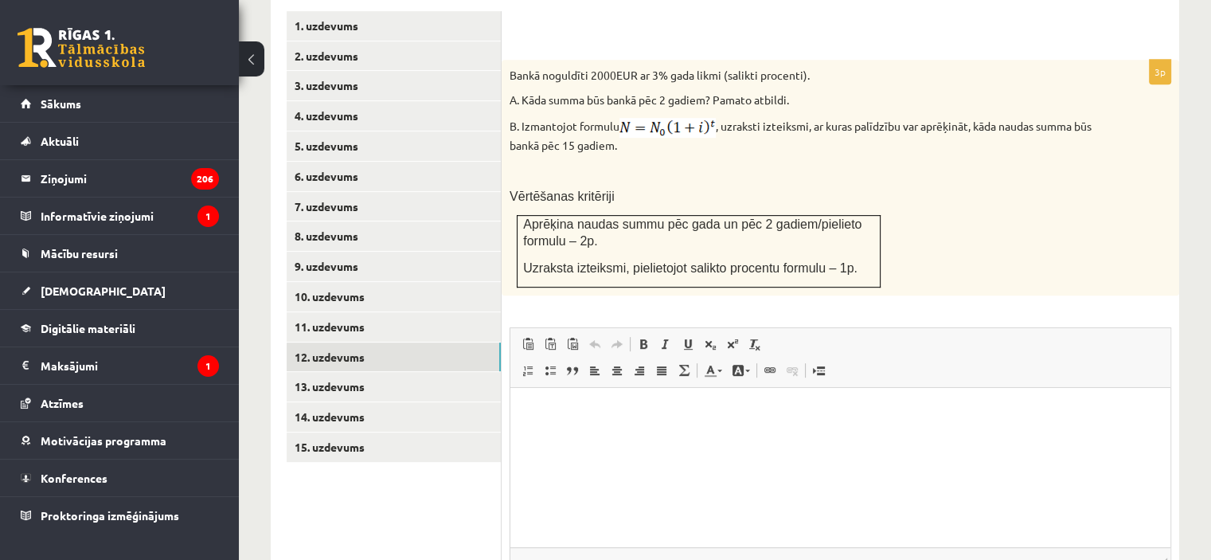
scroll to position [822, 0]
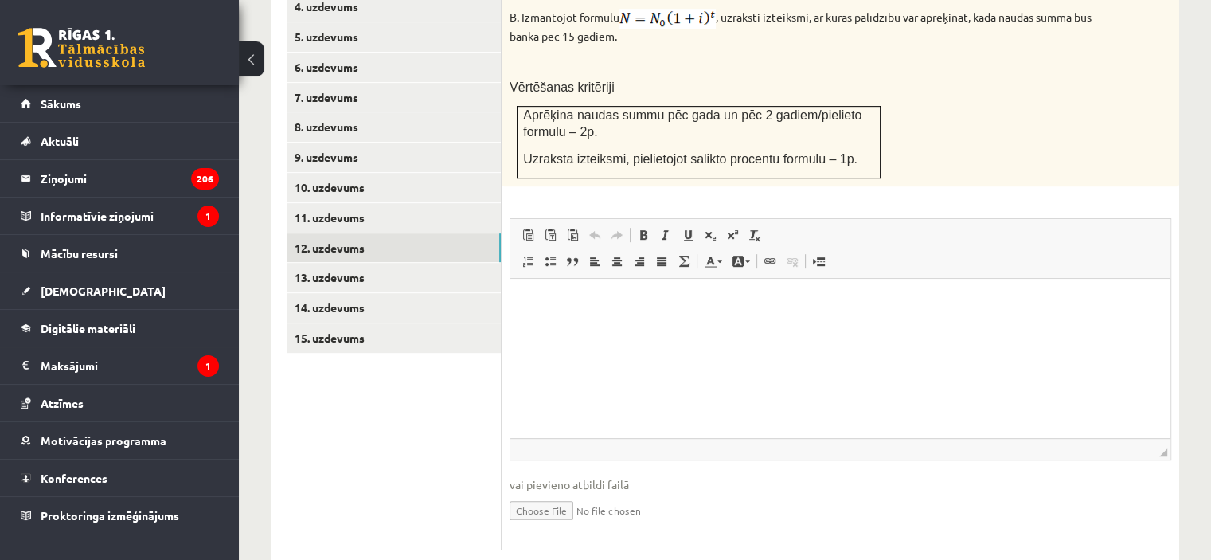
type input "**********"
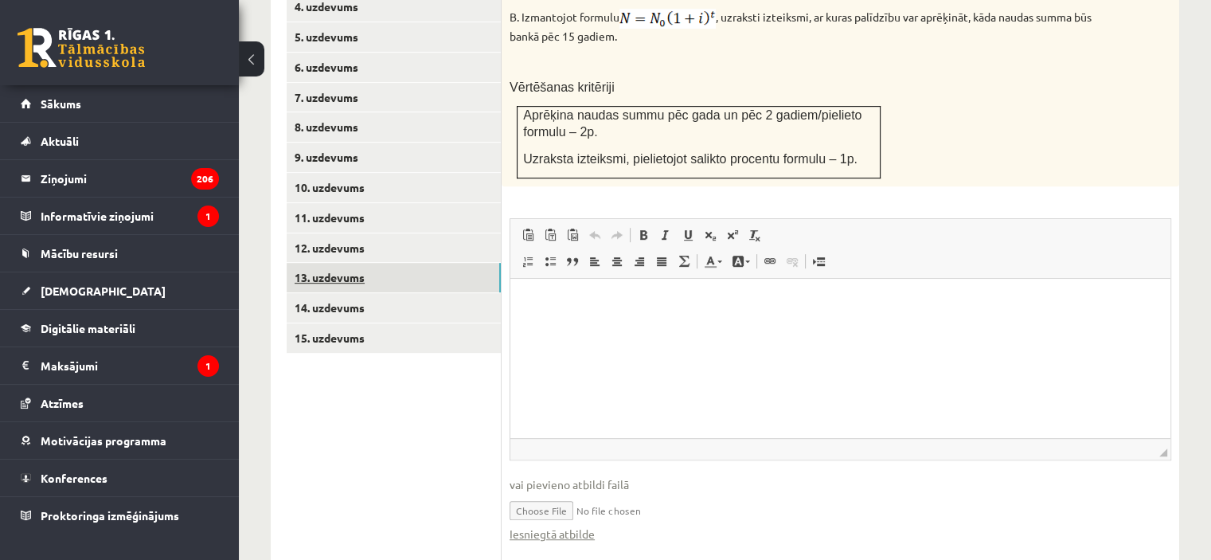
click at [401, 263] on link "13. uzdevums" at bounding box center [394, 277] width 214 height 29
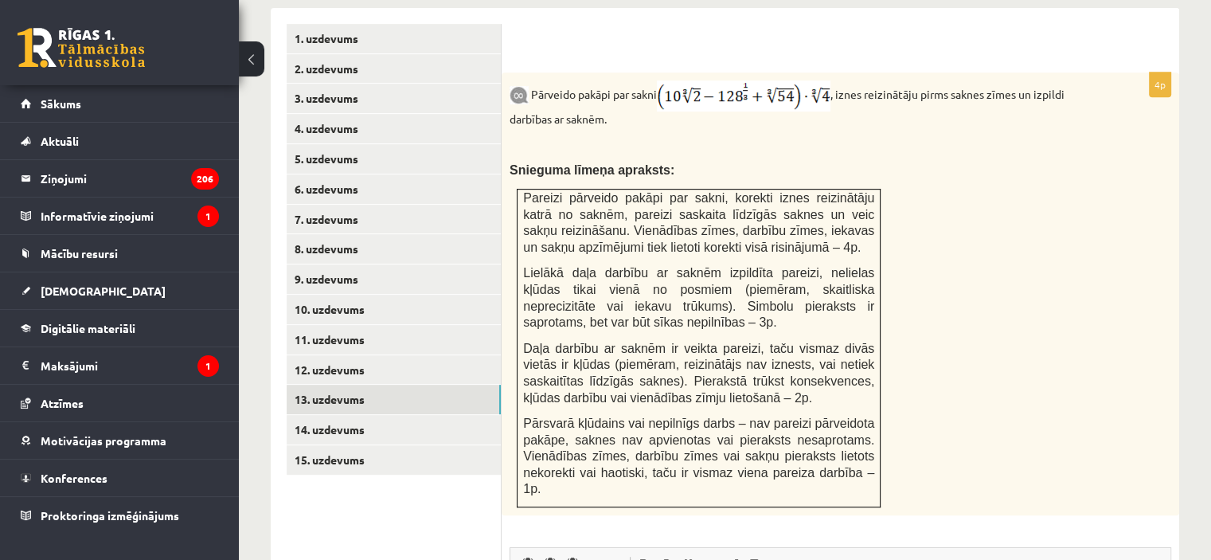
scroll to position [698, 0]
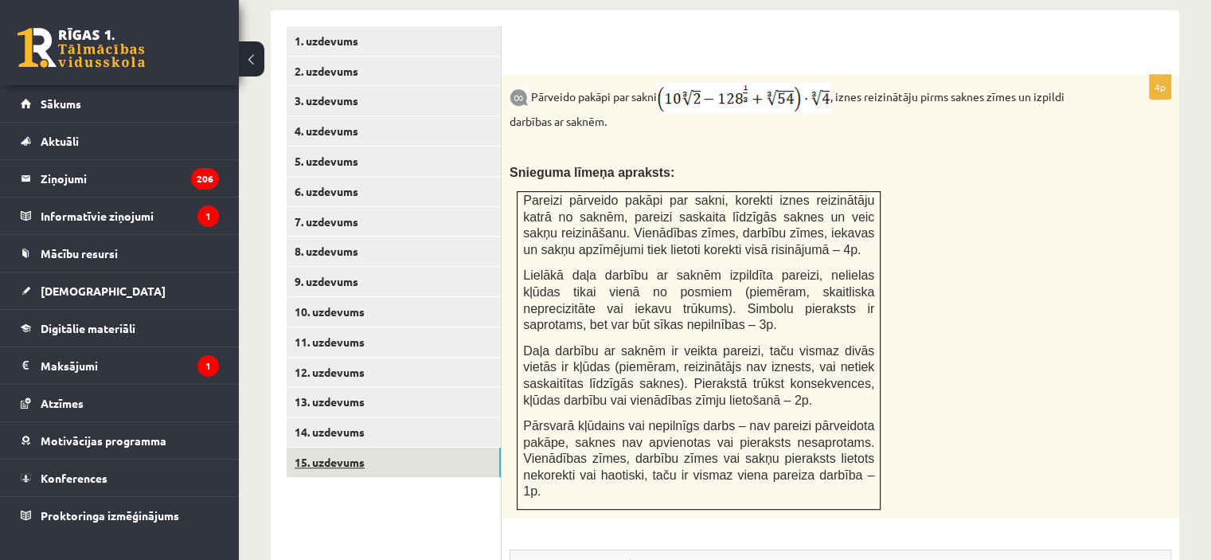
click at [361, 447] on link "15. uzdevums" at bounding box center [394, 461] width 214 height 29
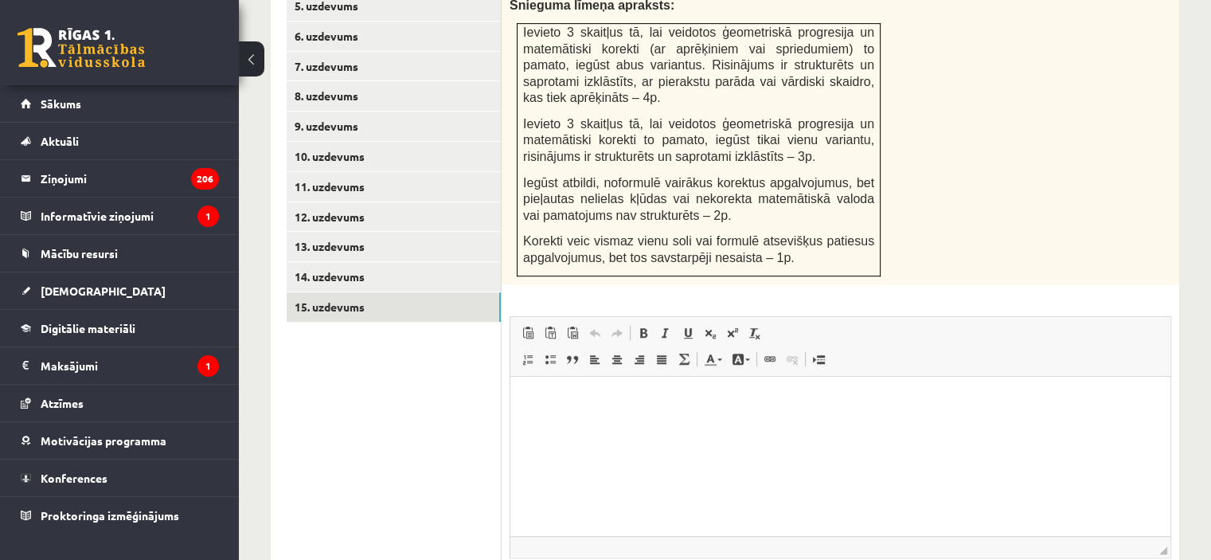
scroll to position [950, 0]
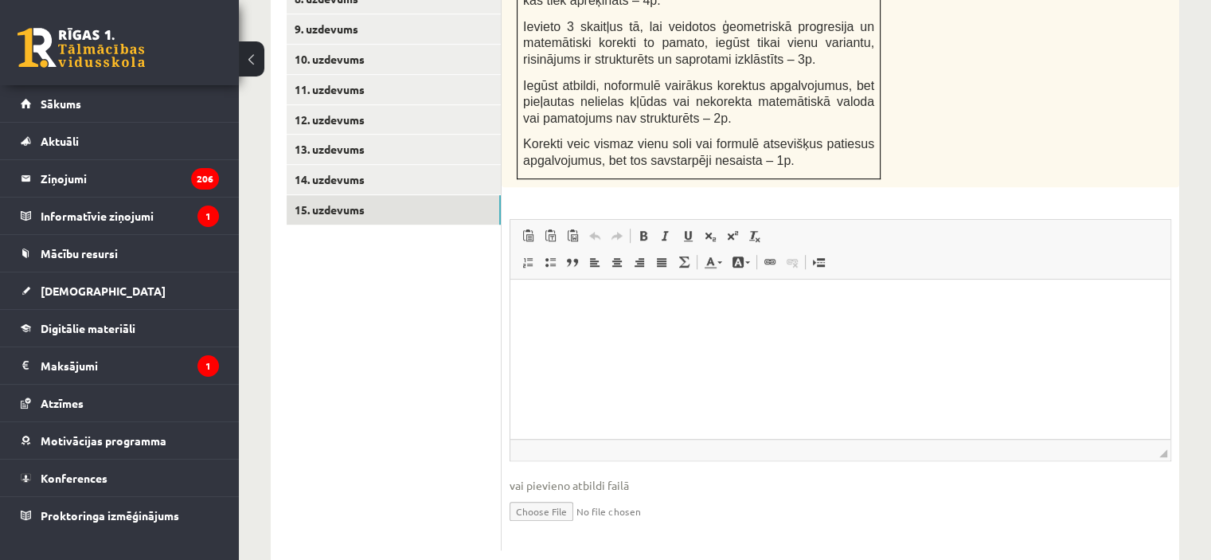
type input "**********"
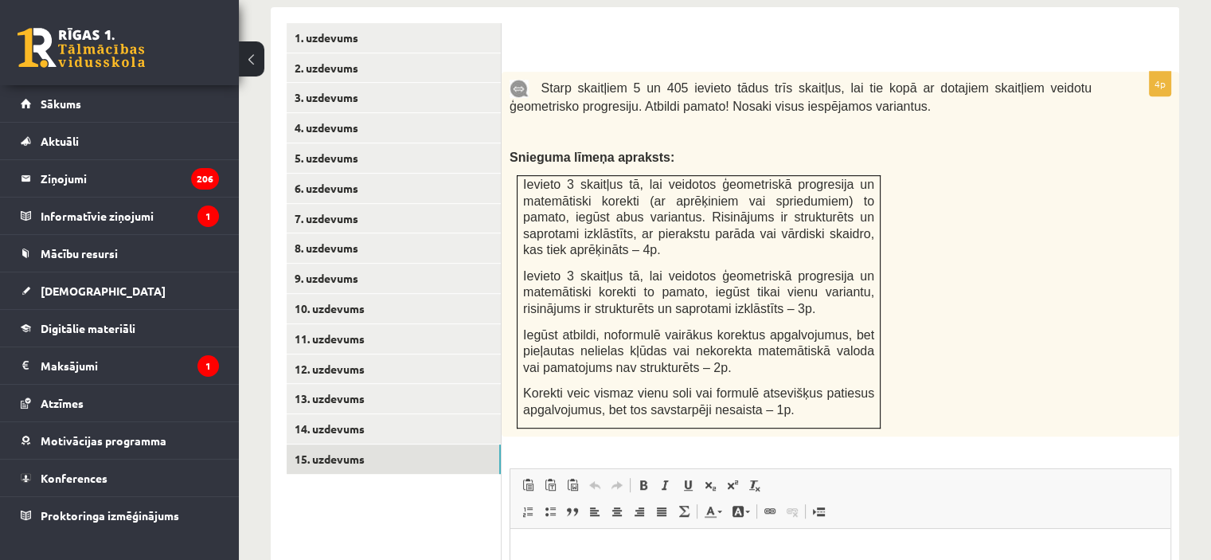
scroll to position [691, 0]
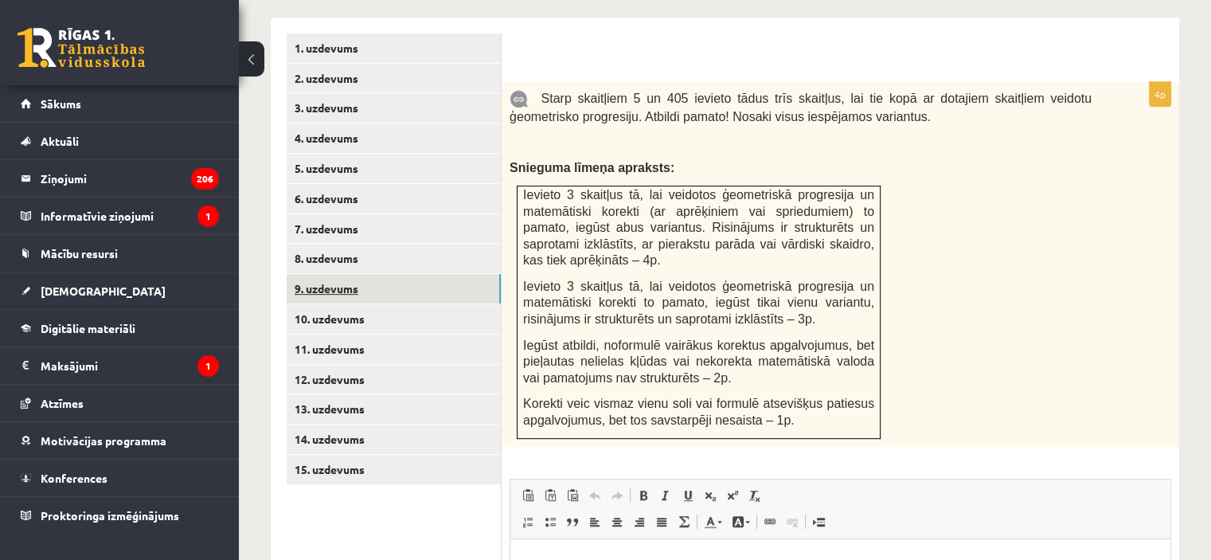
click at [452, 274] on link "9. uzdevums" at bounding box center [394, 288] width 214 height 29
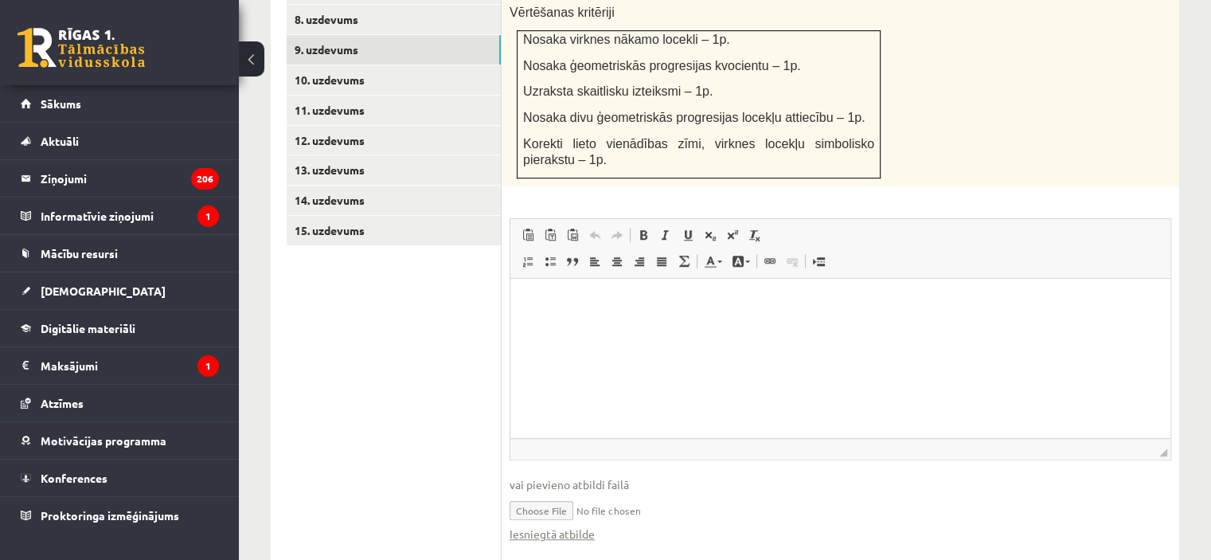
scroll to position [946, 0]
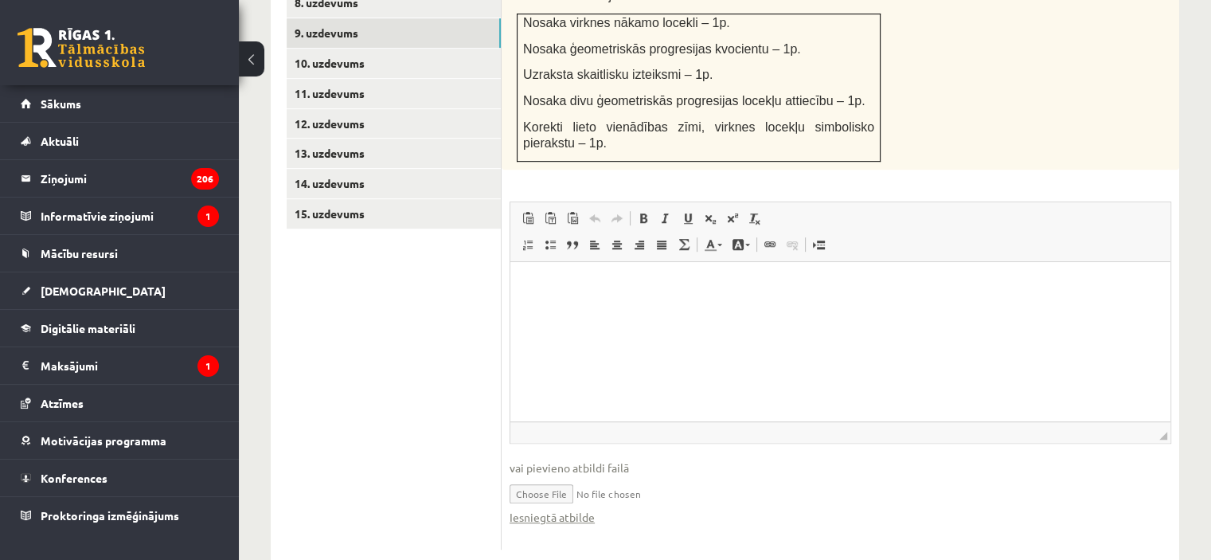
type input "**********"
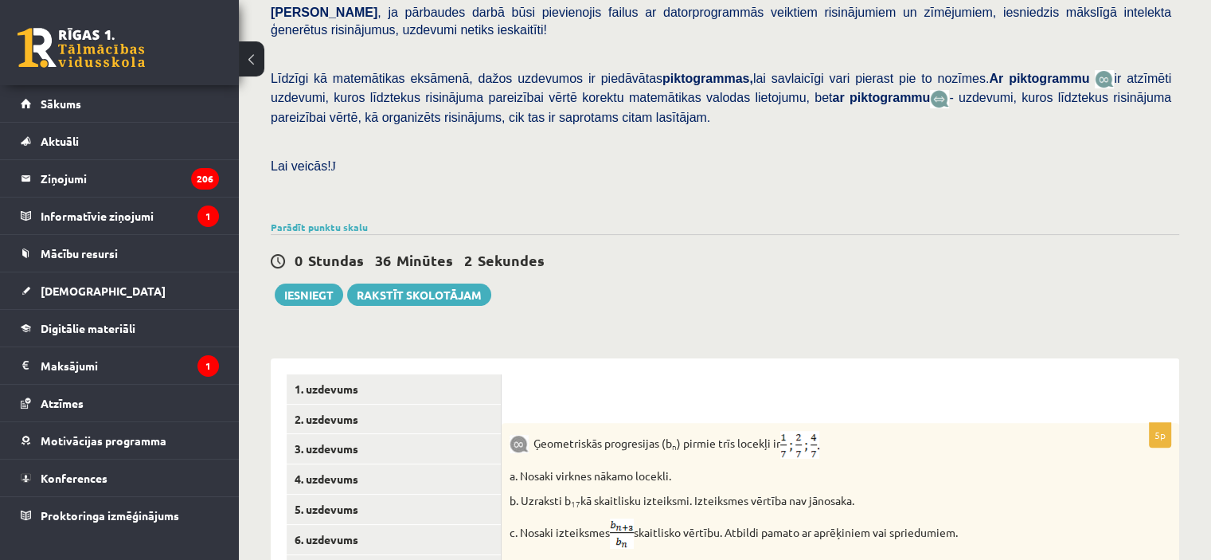
scroll to position [143, 0]
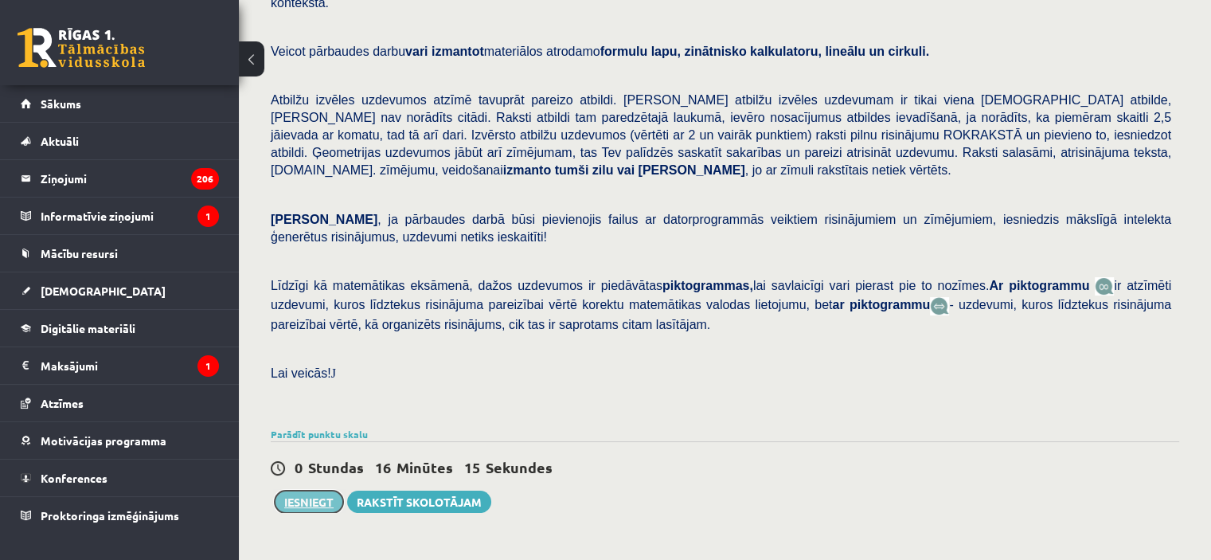
click at [325, 490] on button "Iesniegt" at bounding box center [309, 501] width 68 height 22
